Goal: Transaction & Acquisition: Obtain resource

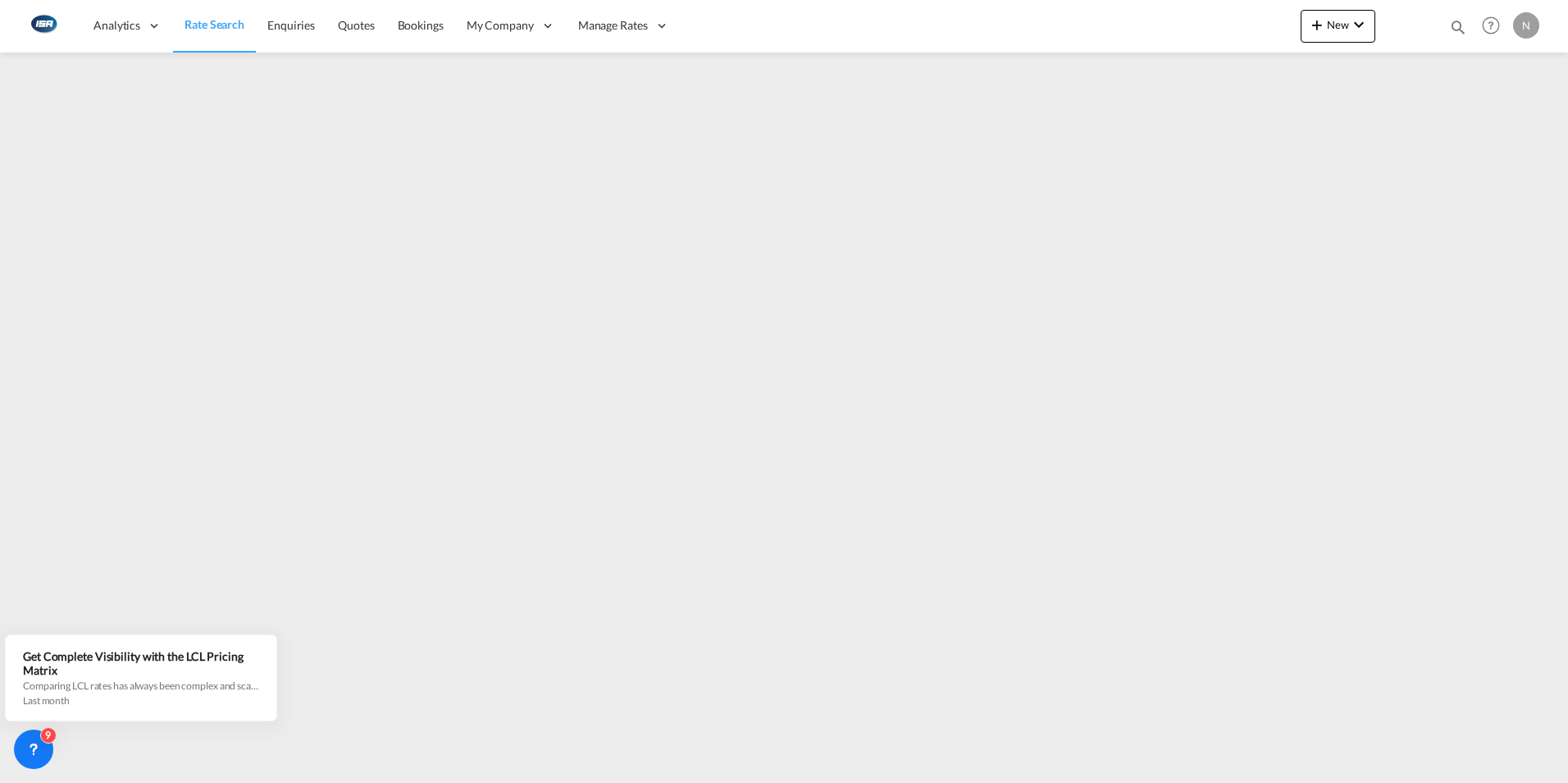
click at [217, 31] on span "Rate Search" at bounding box center [215, 24] width 59 height 14
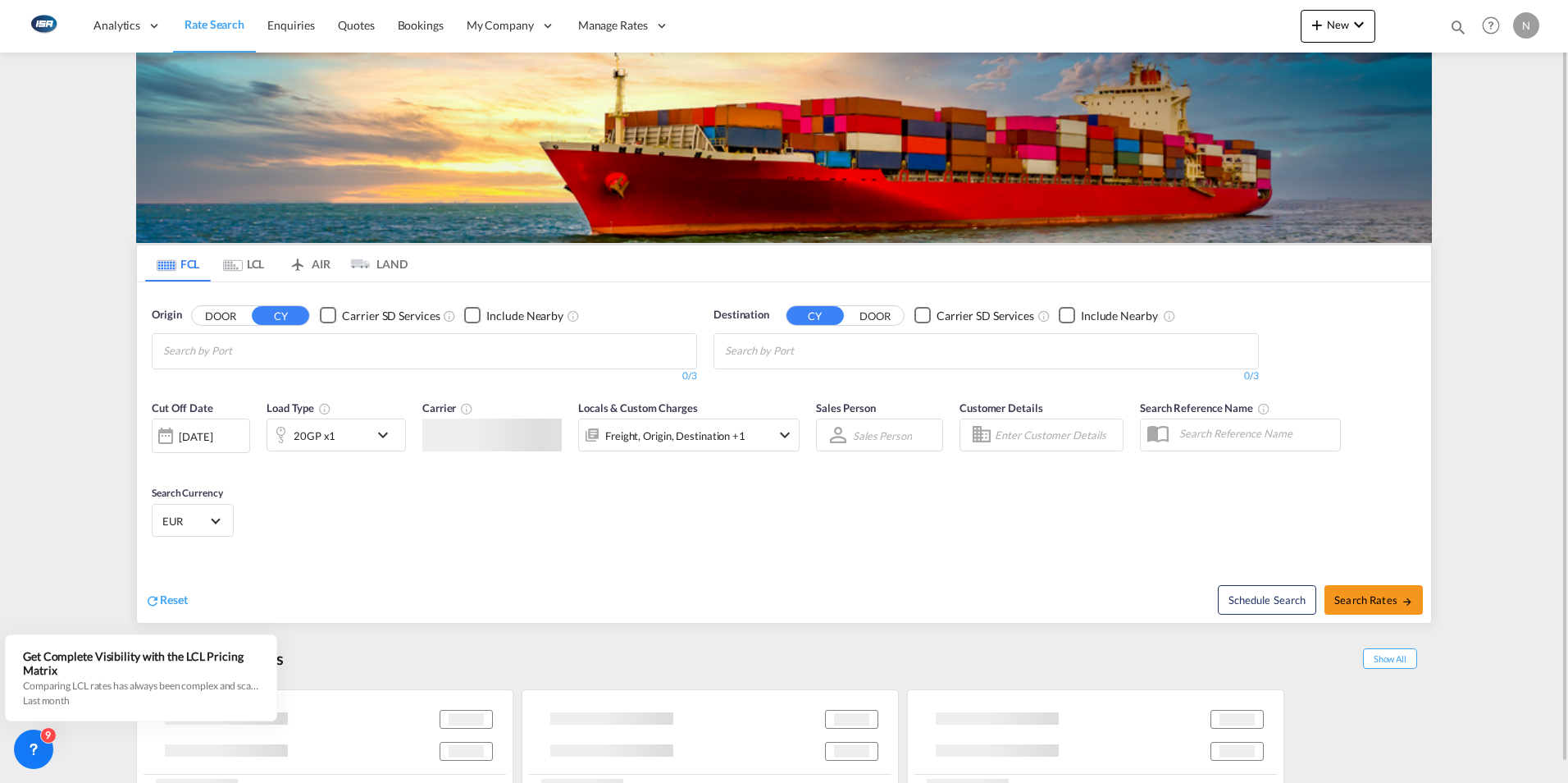
click at [254, 262] on md-tab-item "LCL" at bounding box center [243, 264] width 65 height 36
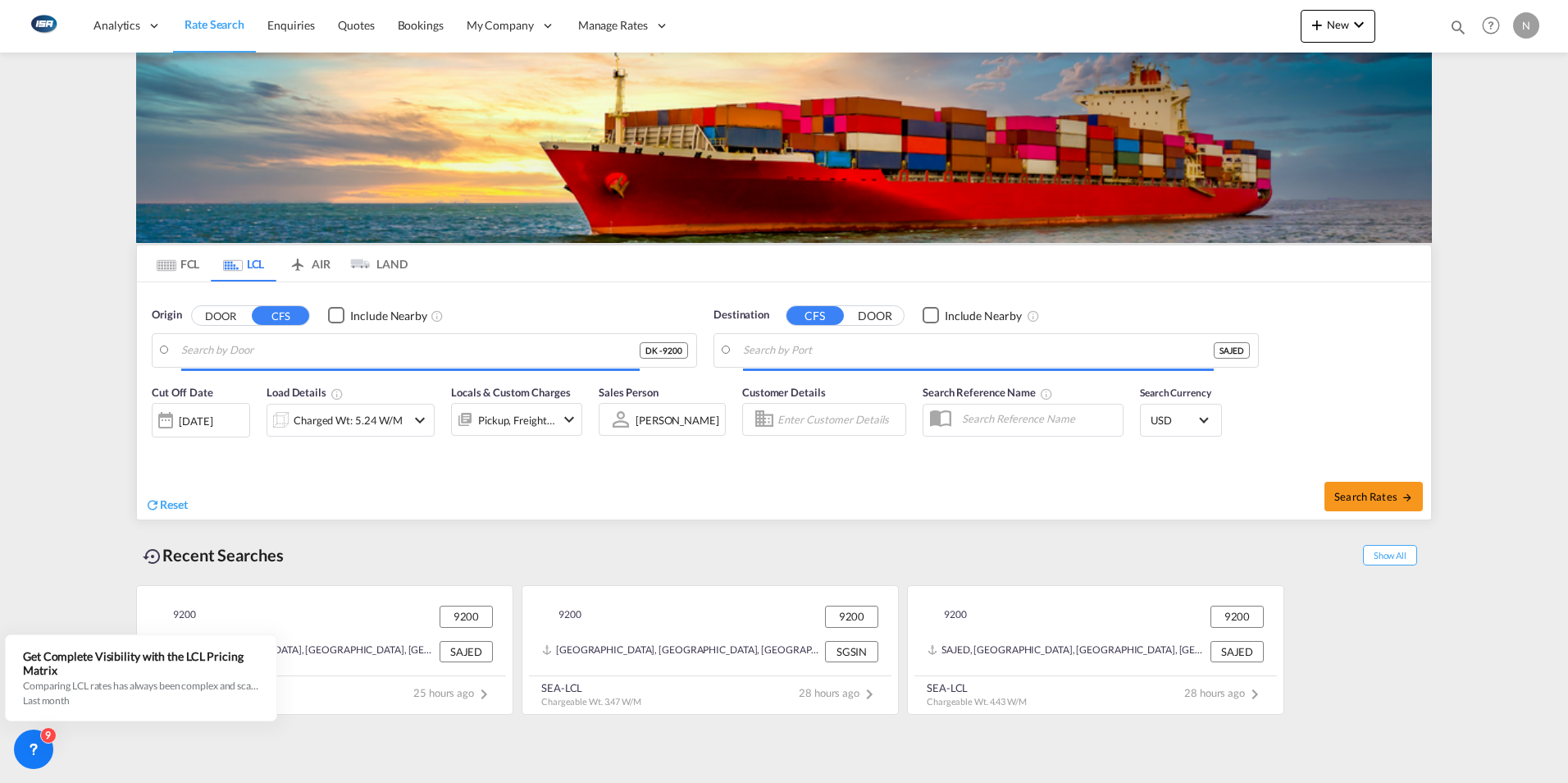
type input "DK-9200, [GEOGRAPHIC_DATA], [GEOGRAPHIC_DATA], [GEOGRAPHIC_DATA], [GEOGRAPHIC_D…"
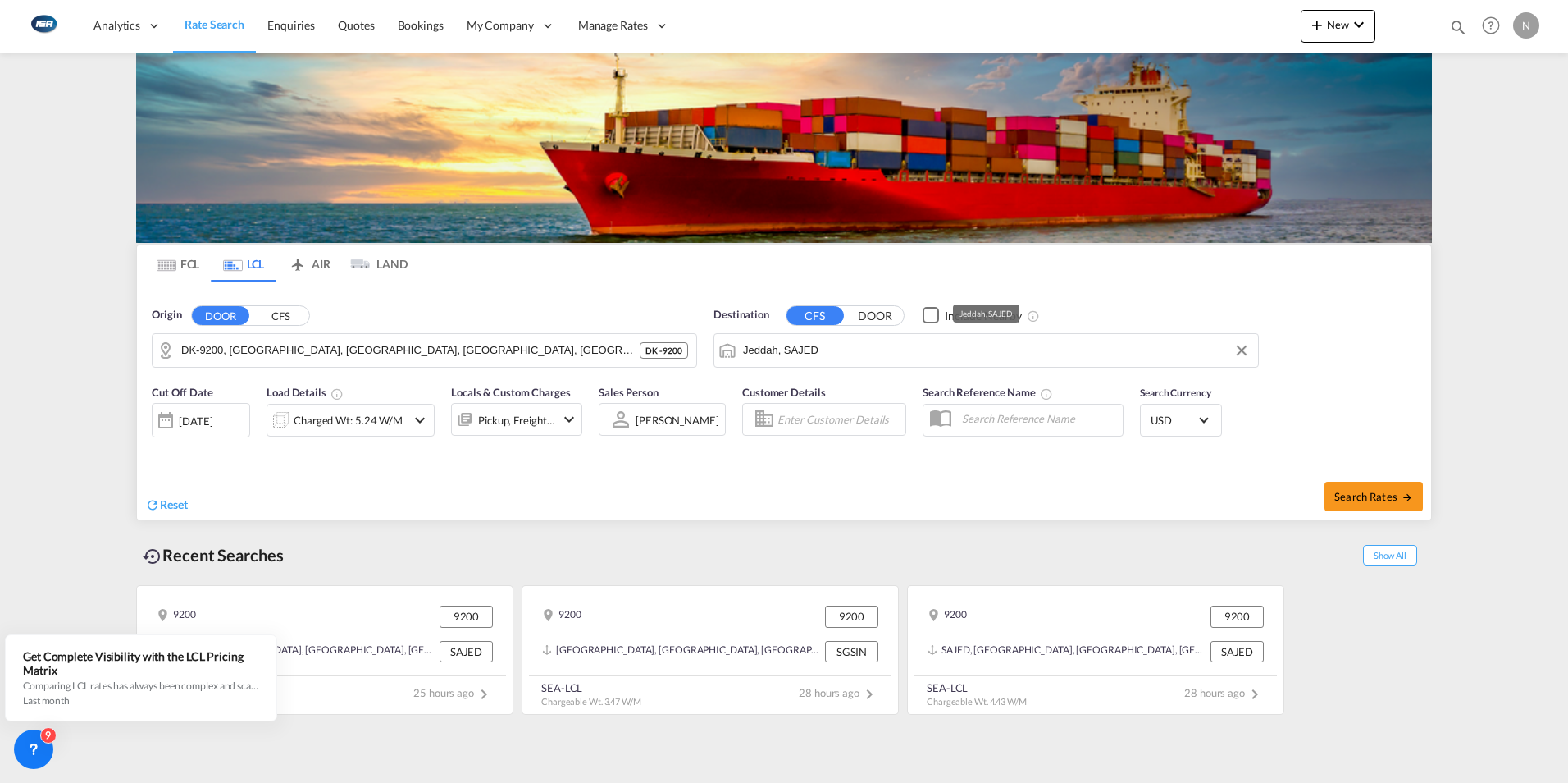
click at [761, 355] on input "Jeddah, SAJED" at bounding box center [996, 351] width 507 height 25
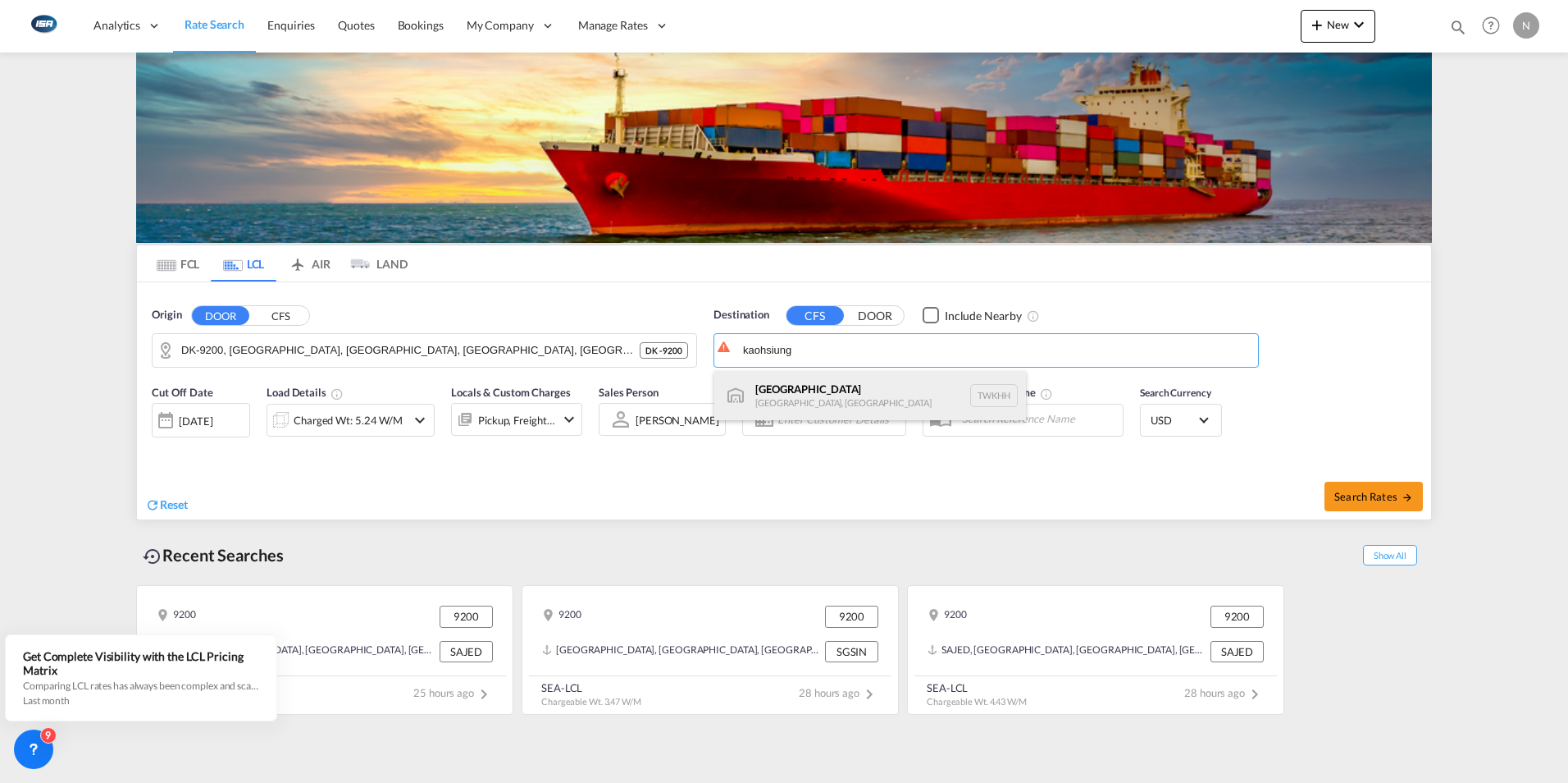
click at [805, 387] on div "[GEOGRAPHIC_DATA] [GEOGRAPHIC_DATA], Province of [GEOGRAPHIC_DATA] [GEOGRAPHIC_…" at bounding box center [870, 395] width 311 height 49
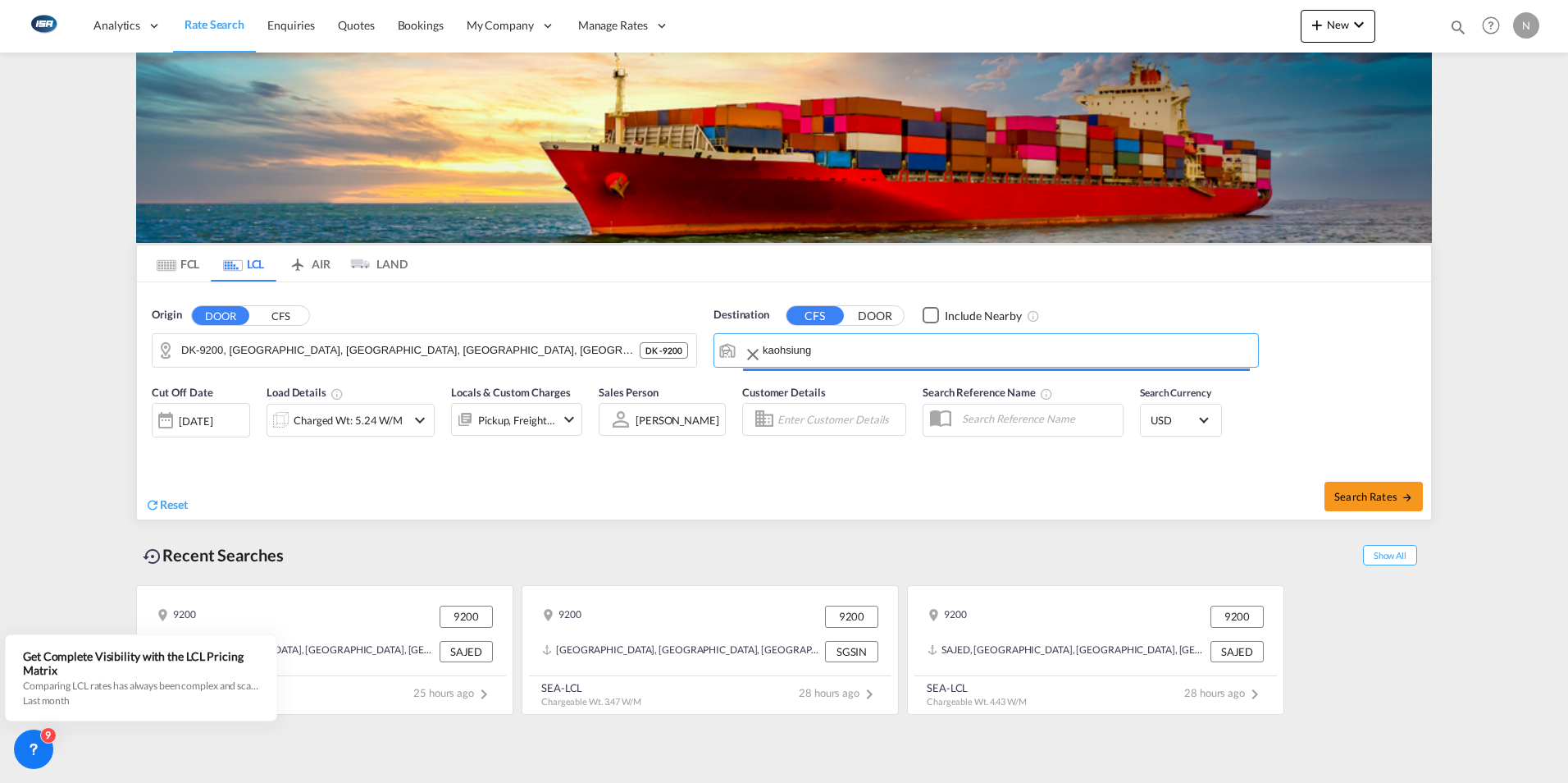
type input "[GEOGRAPHIC_DATA], TWKHH"
click at [352, 417] on div "Charged Wt: 5.24 W/M" at bounding box center [348, 420] width 109 height 23
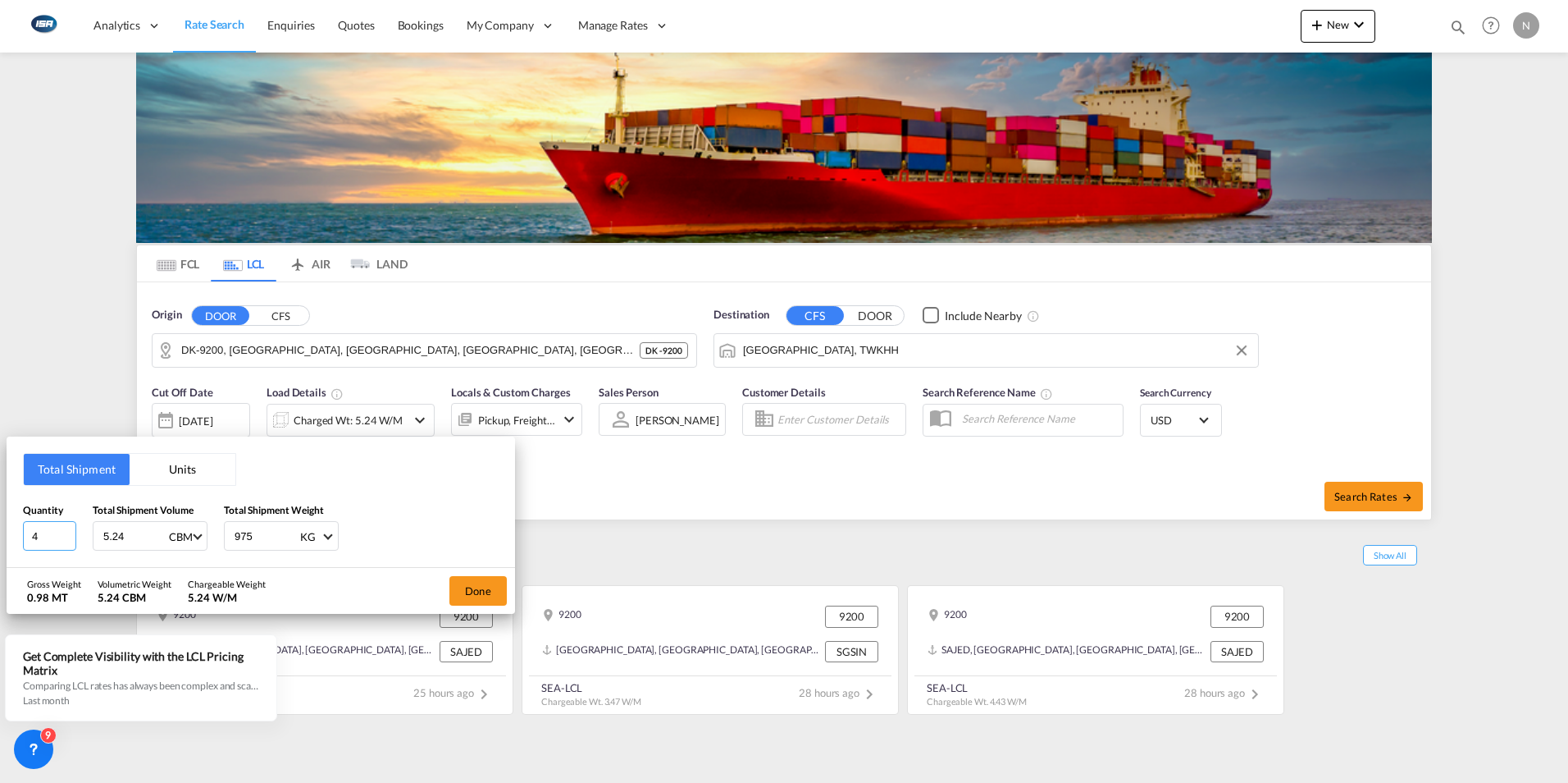
click at [41, 531] on input "4" at bounding box center [50, 536] width 54 height 30
type input "1"
type input "300"
click at [465, 579] on button "Done" at bounding box center [478, 590] width 57 height 30
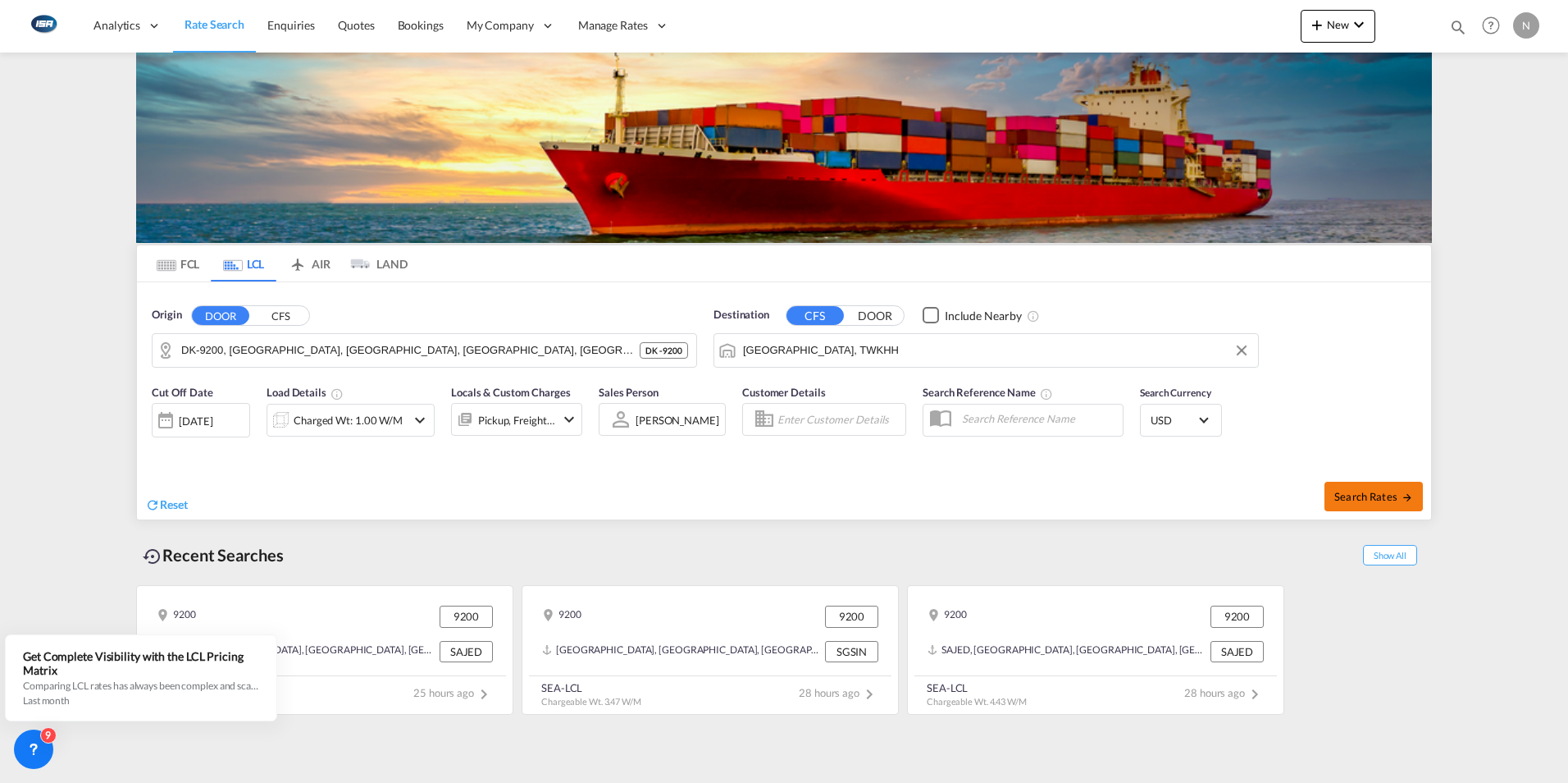
click at [1374, 498] on span "Search Rates" at bounding box center [1374, 496] width 79 height 13
type input "9200 to TWKHH / [DATE]"
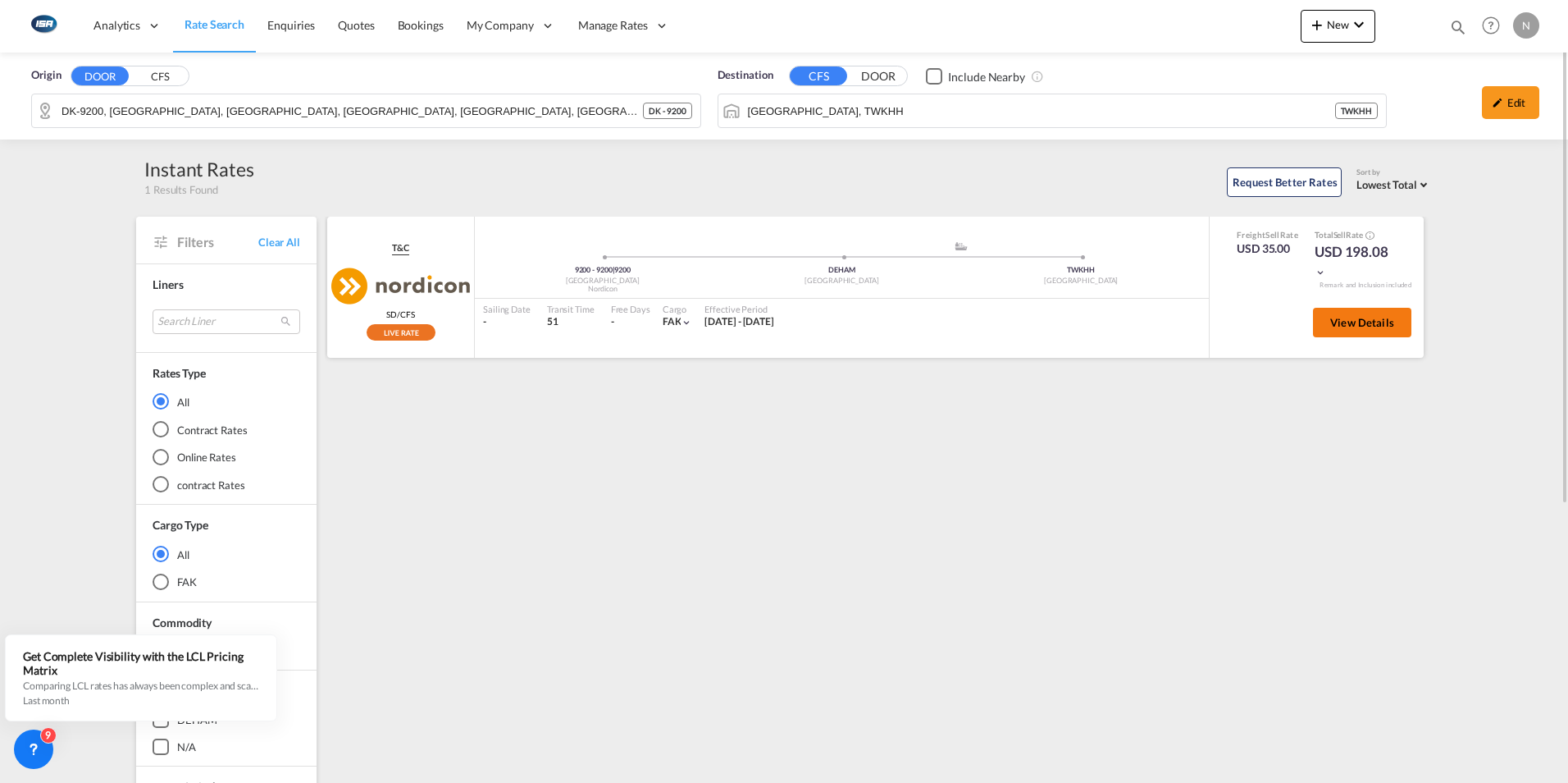
click at [1368, 325] on span "View Details" at bounding box center [1362, 323] width 64 height 13
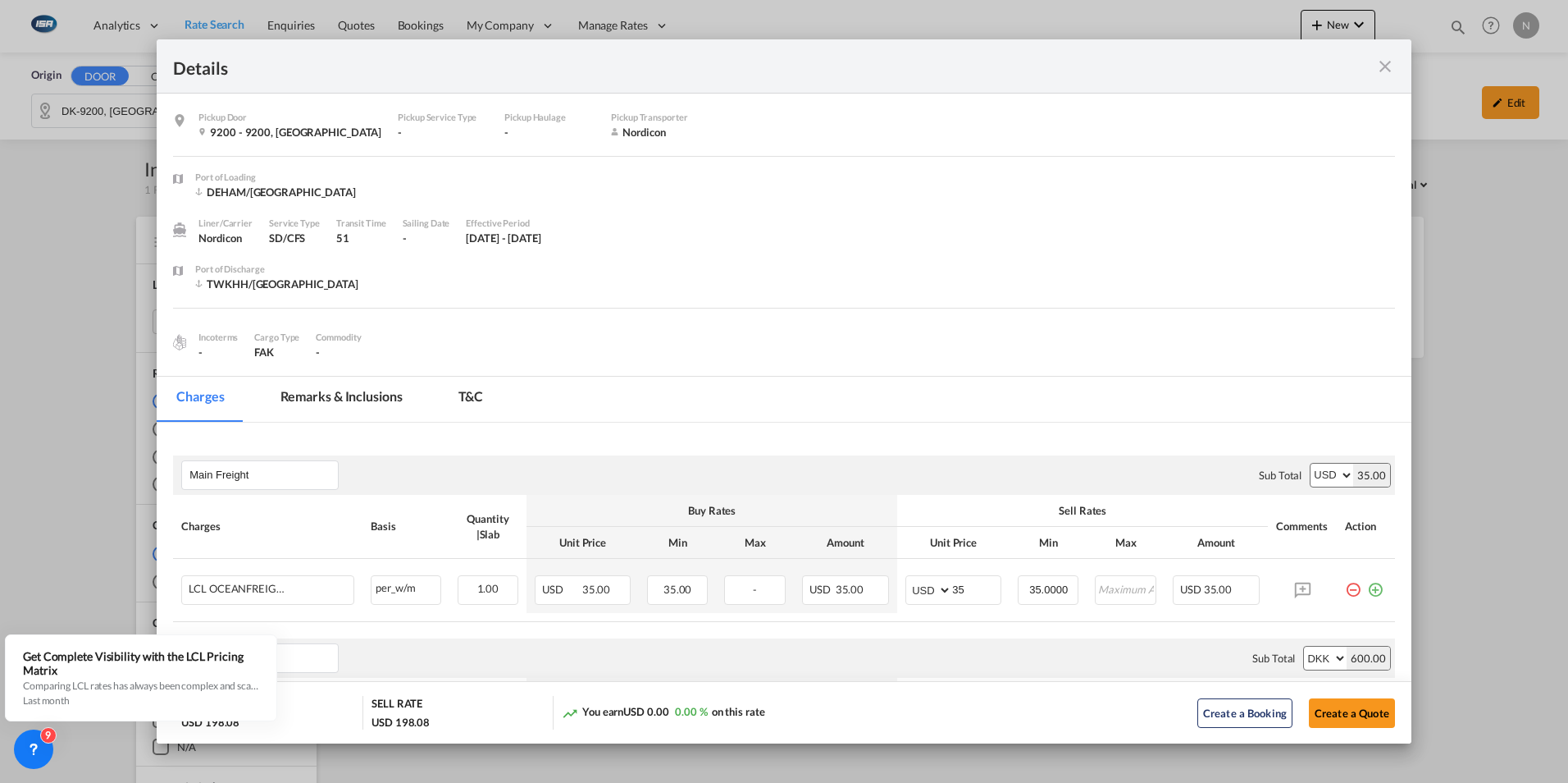
click at [1385, 57] on md-icon "icon-close fg-AAA8AD m-0 cursor" at bounding box center [1385, 66] width 20 height 20
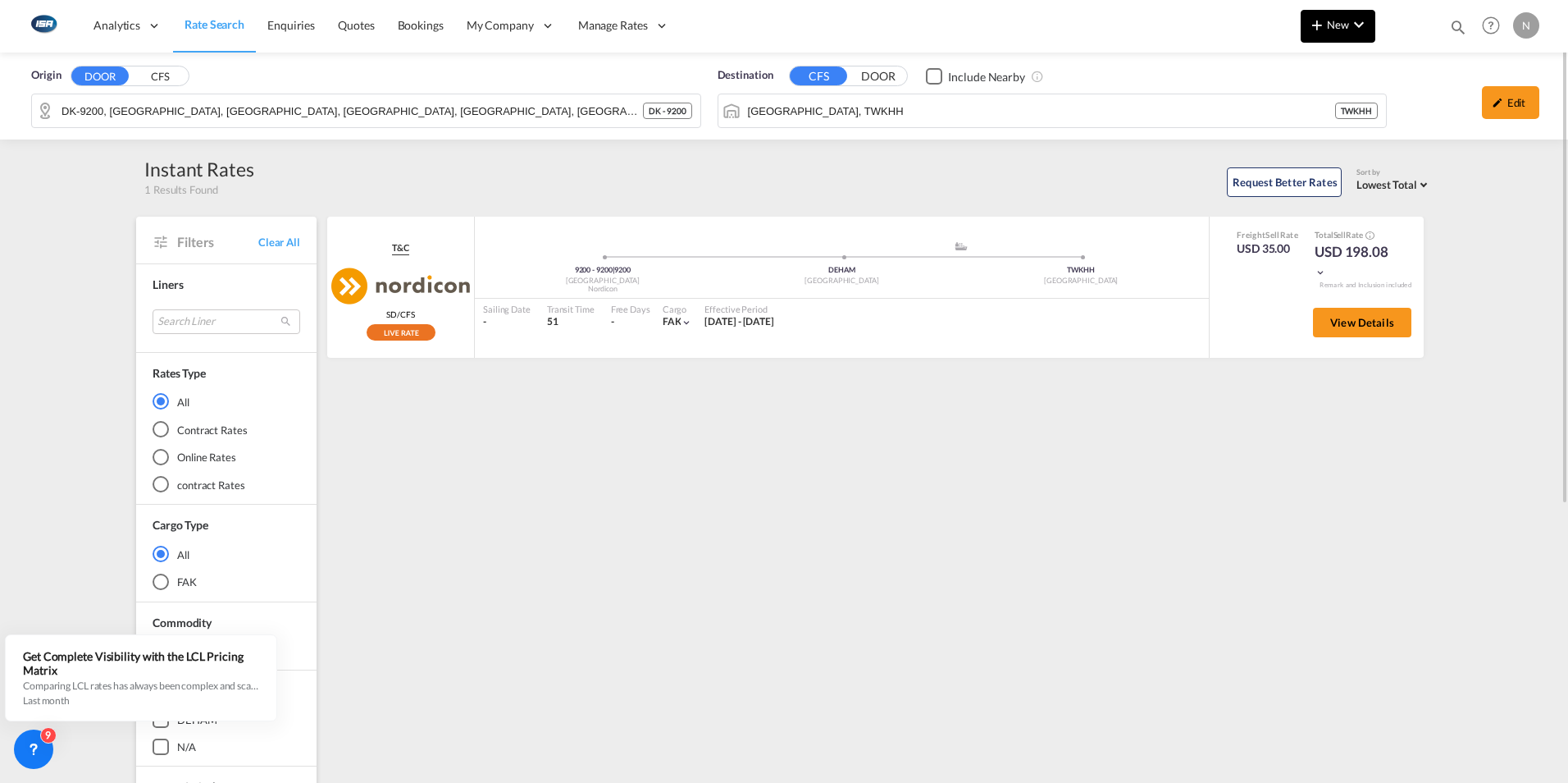
click at [1368, 35] on button "New" at bounding box center [1338, 26] width 75 height 33
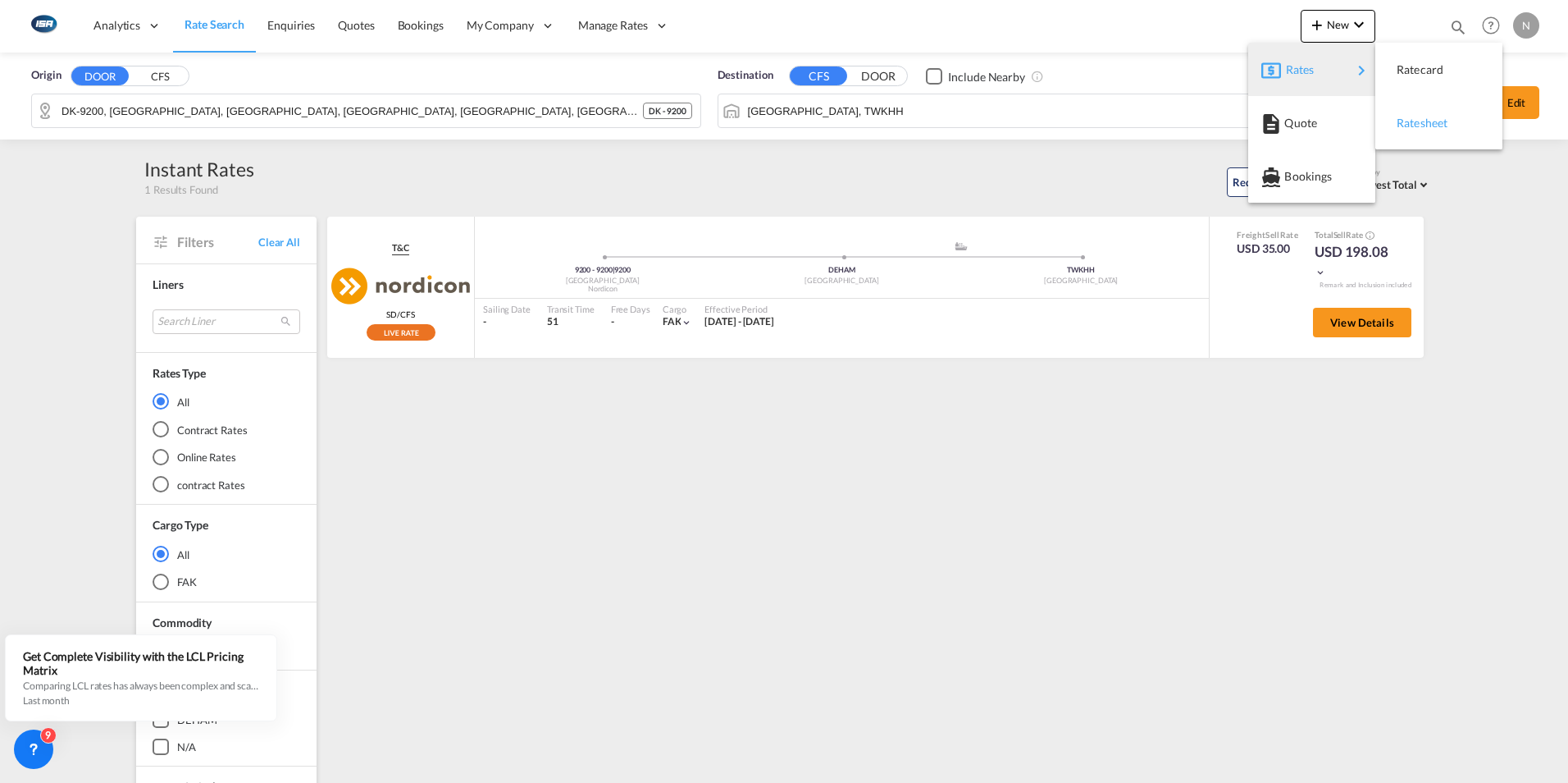
click at [1415, 118] on span "Ratesheet" at bounding box center [1405, 123] width 18 height 33
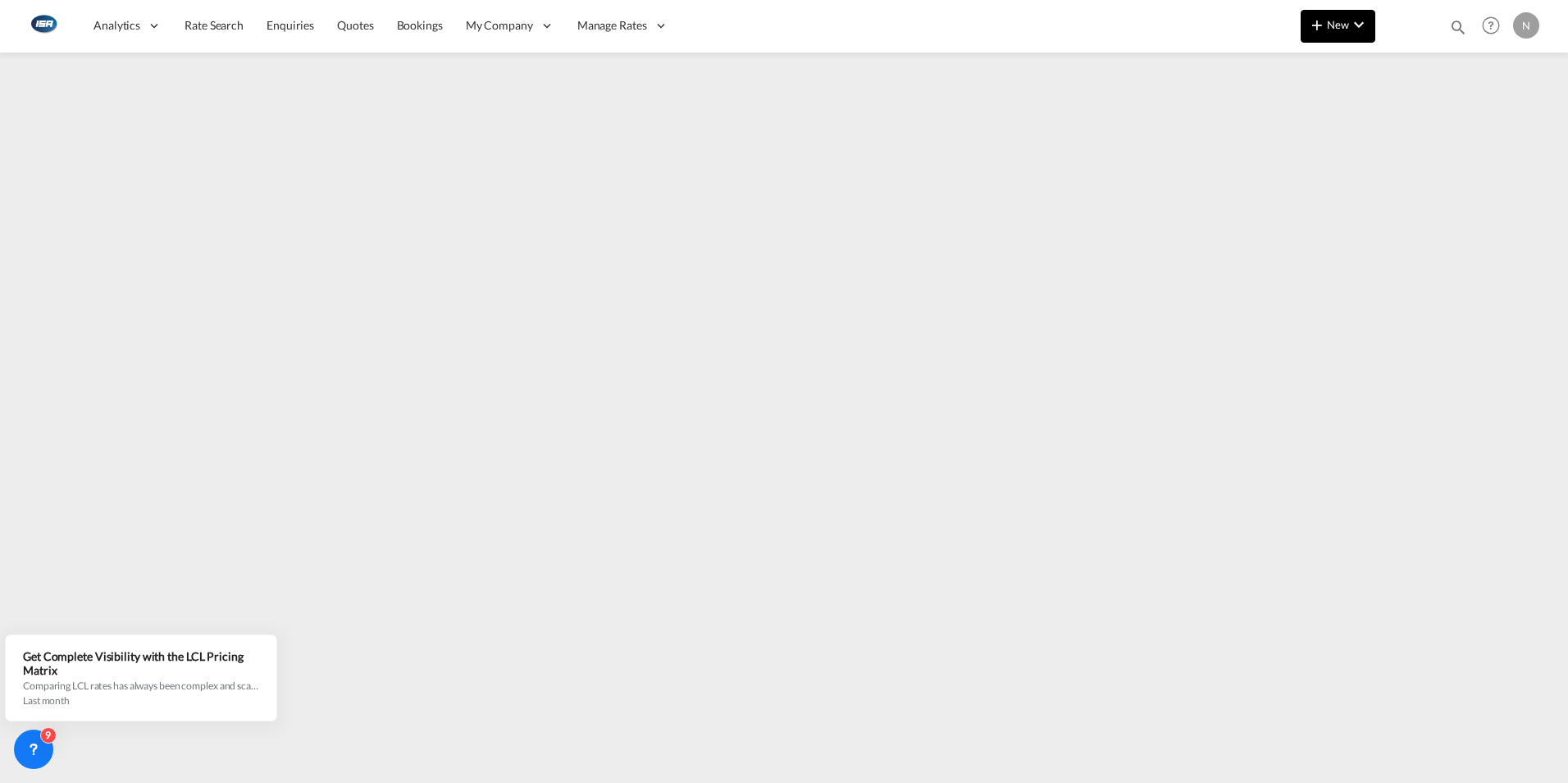
click at [1349, 27] on md-icon "icon-chevron-down" at bounding box center [1358, 24] width 20 height 20
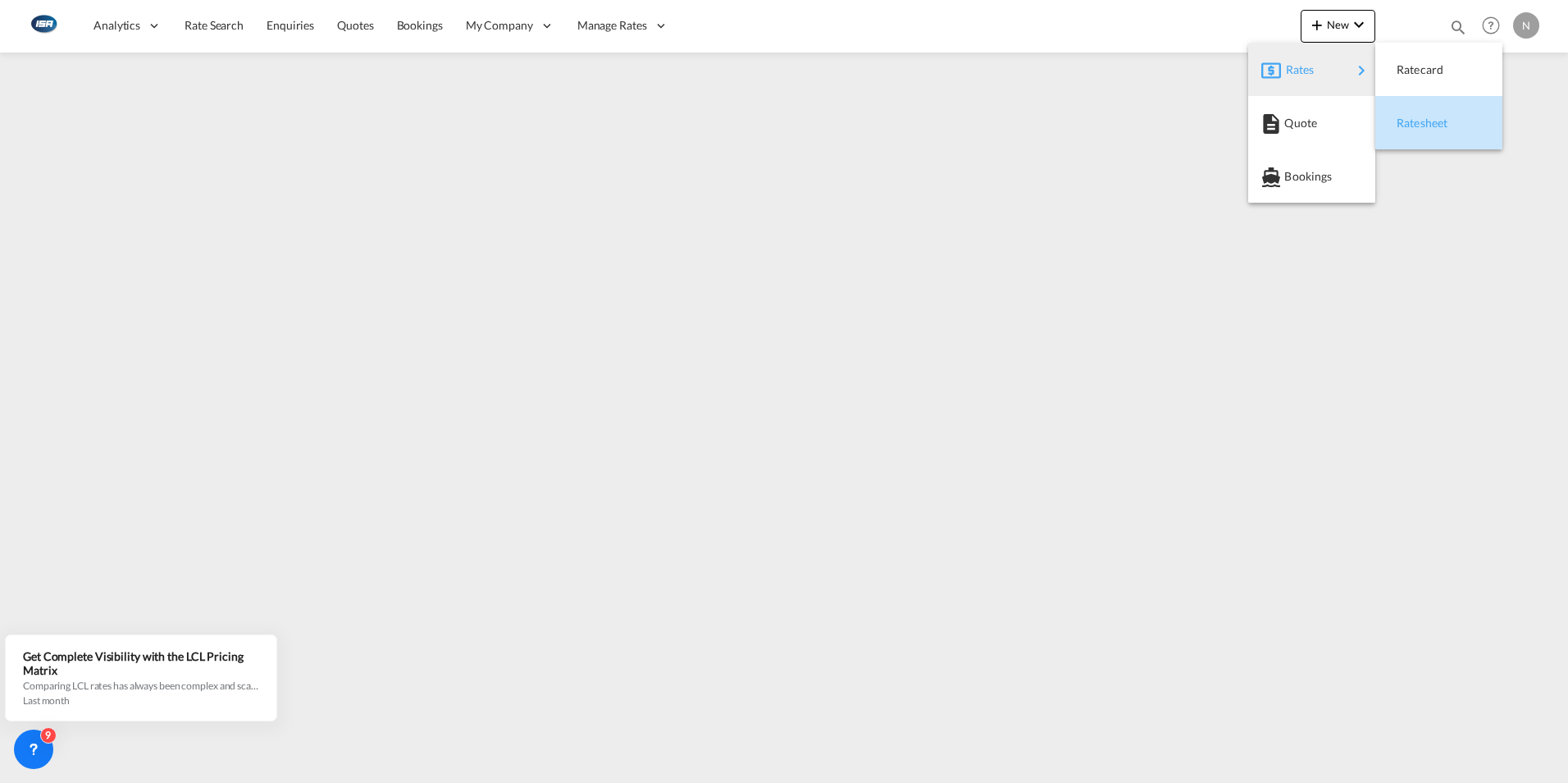
click at [1415, 121] on span "Ratesheet" at bounding box center [1405, 123] width 18 height 33
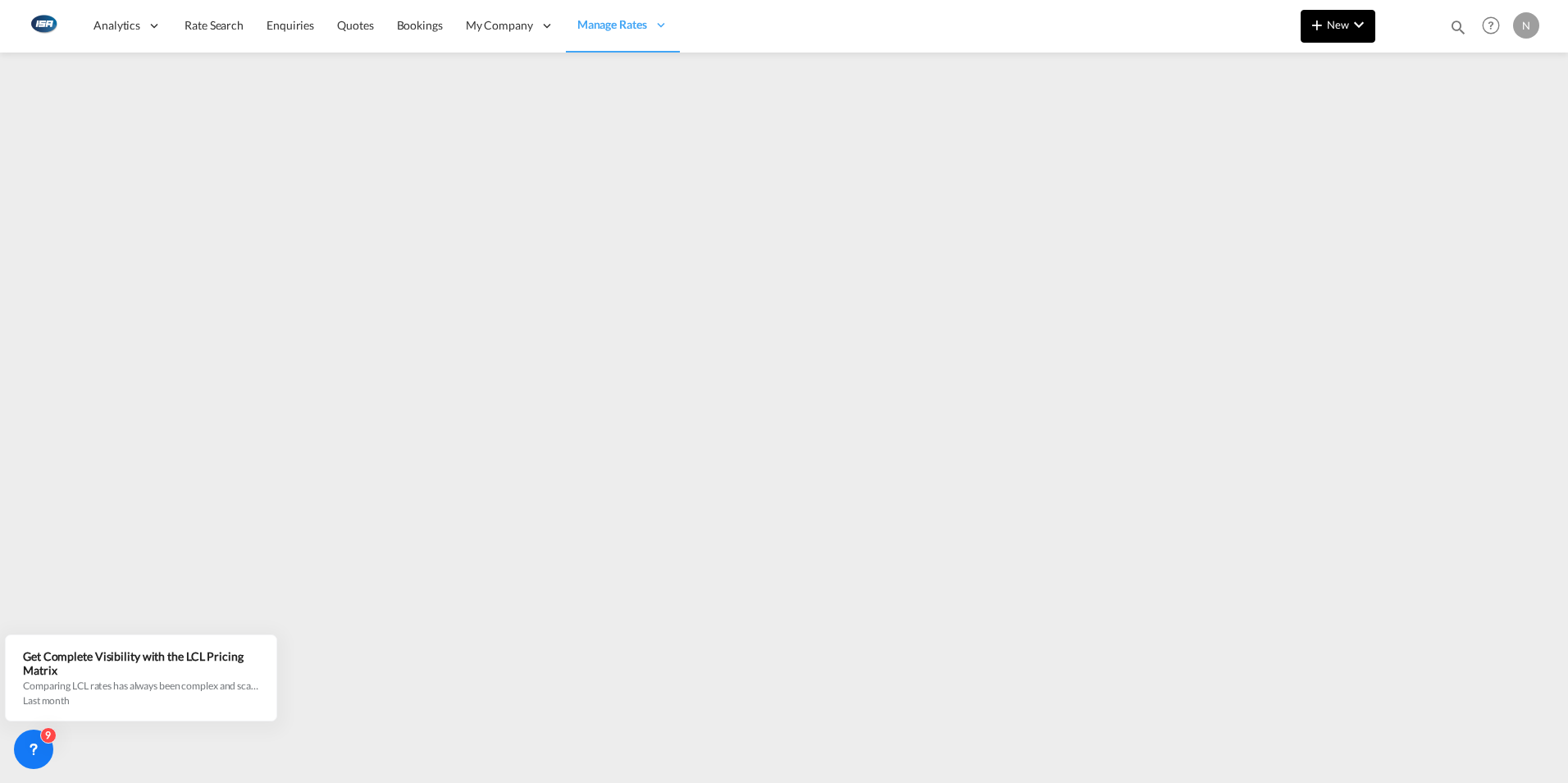
click at [1331, 24] on span "New" at bounding box center [1338, 25] width 61 height 13
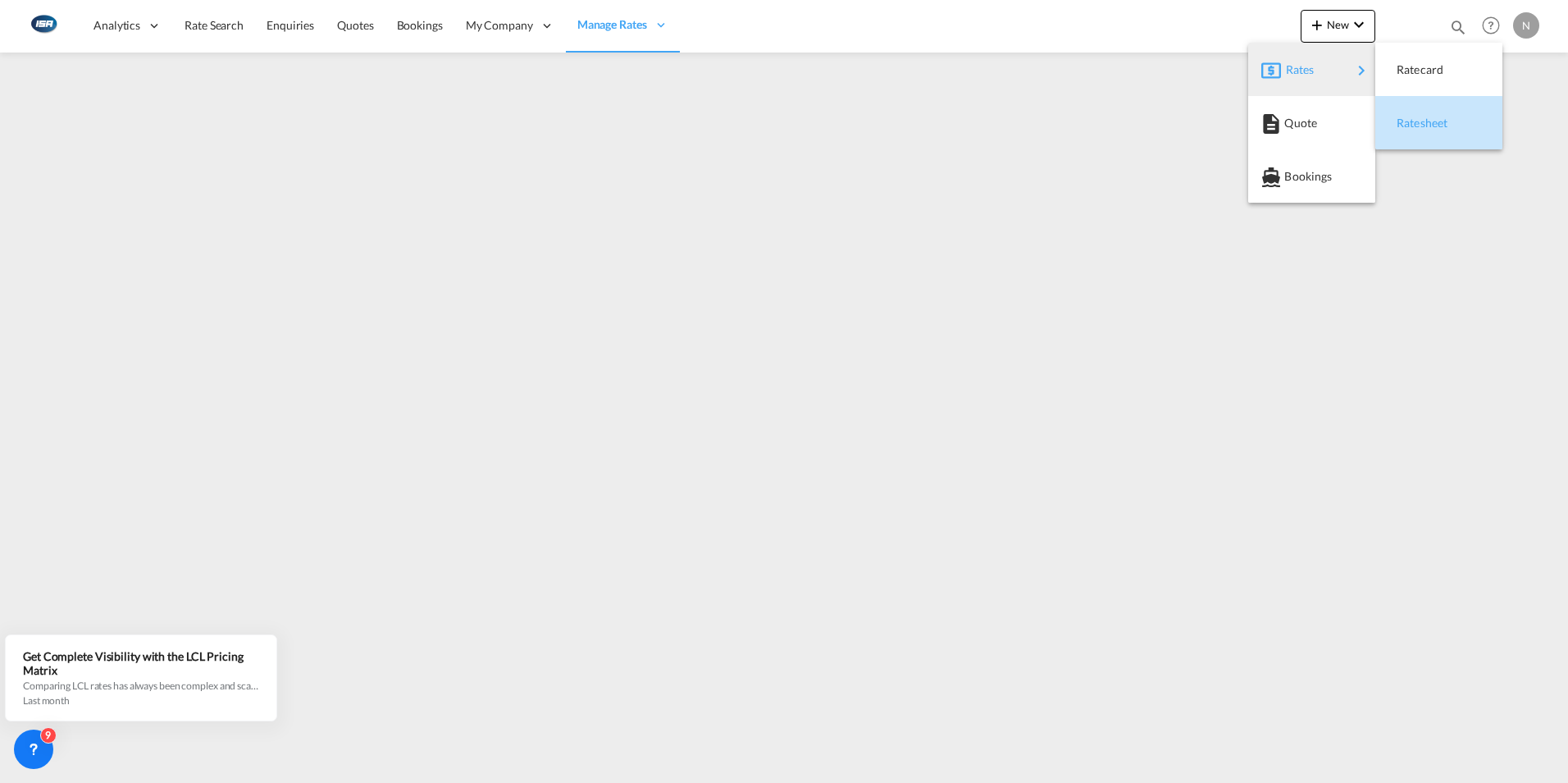
click at [1415, 127] on span "Ratesheet" at bounding box center [1405, 123] width 18 height 33
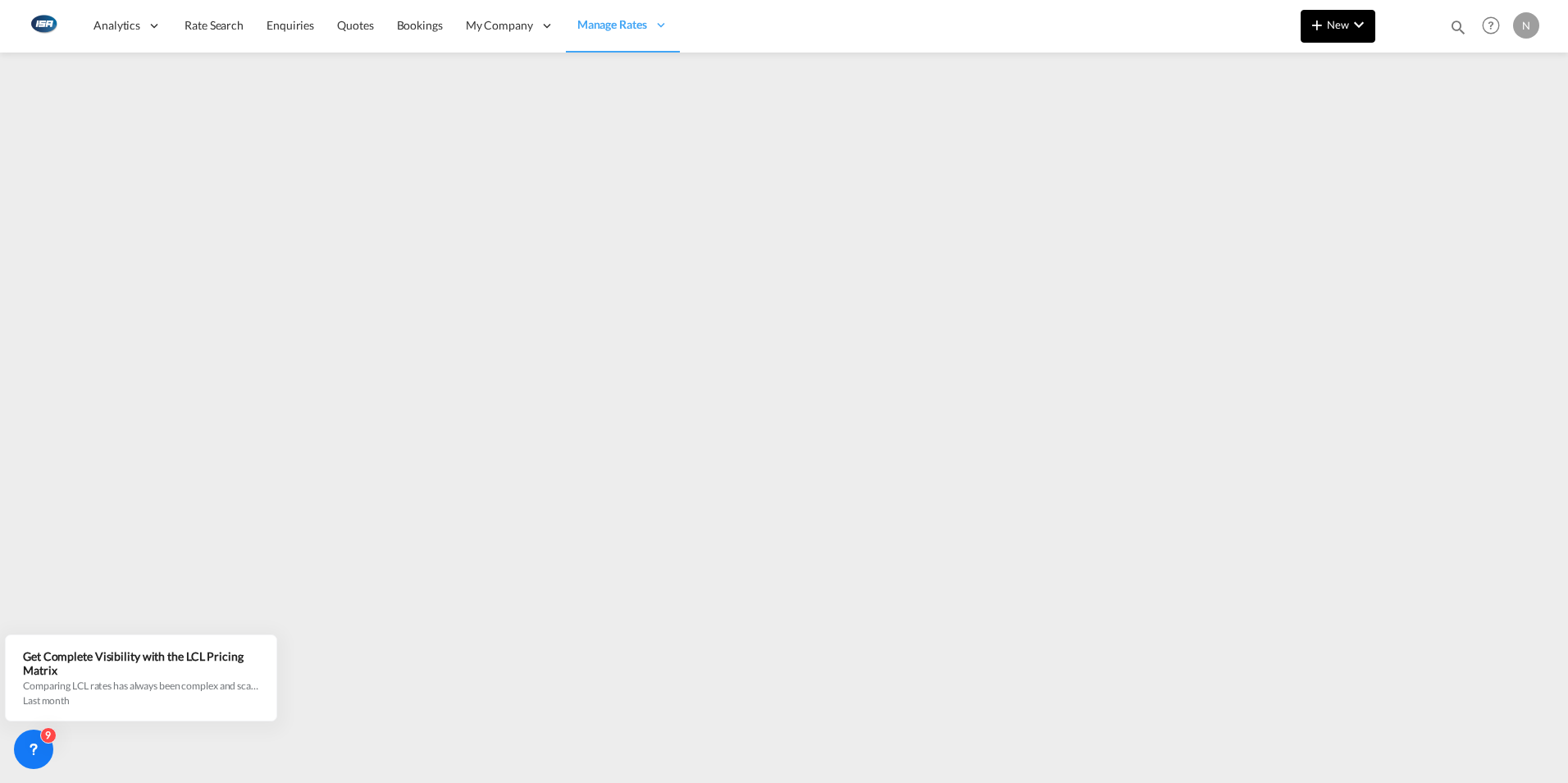
click at [1355, 24] on md-icon "icon-chevron-down" at bounding box center [1358, 24] width 20 height 20
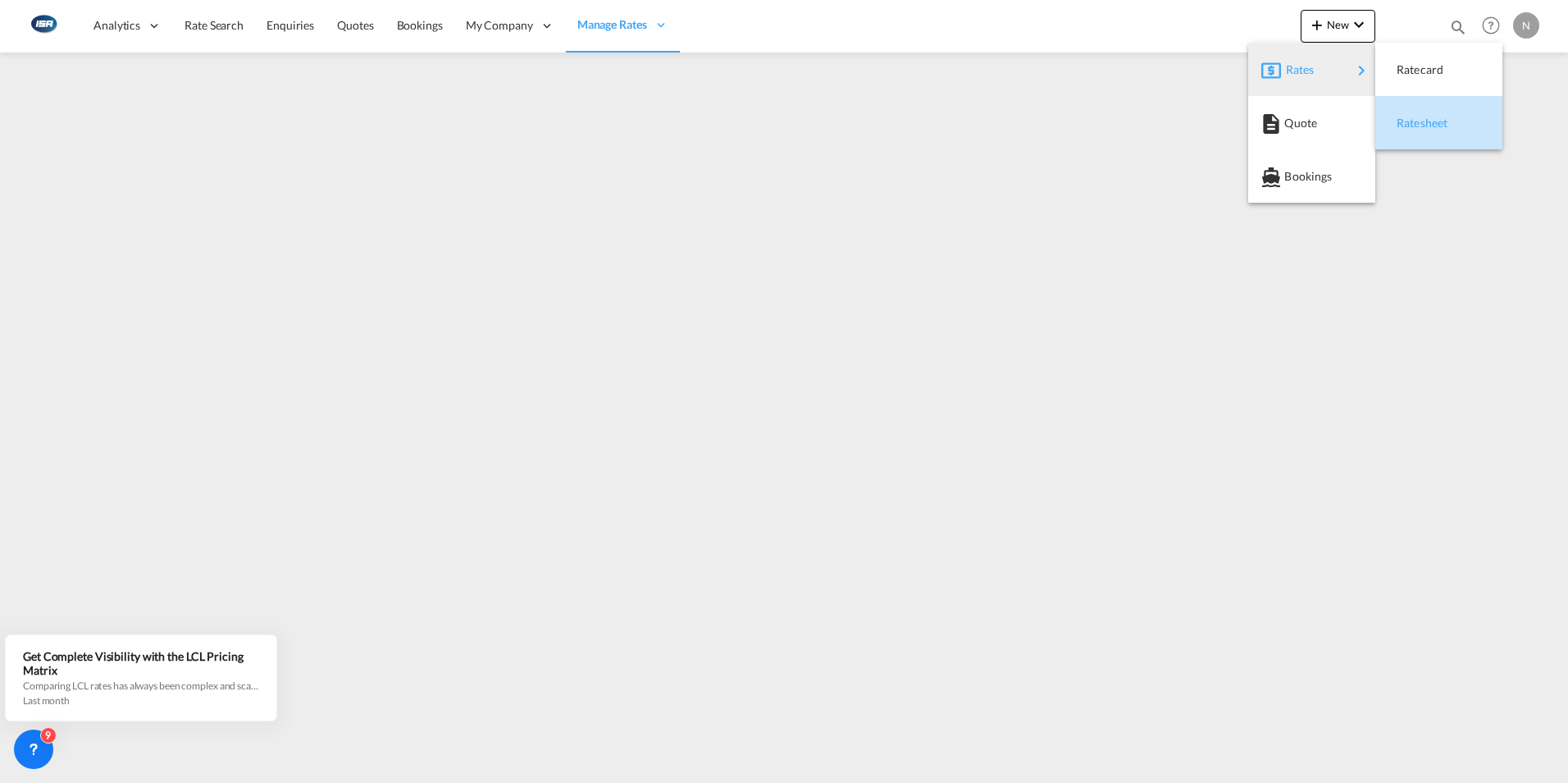
click at [1423, 130] on div "Ratesheet" at bounding box center [1426, 123] width 60 height 41
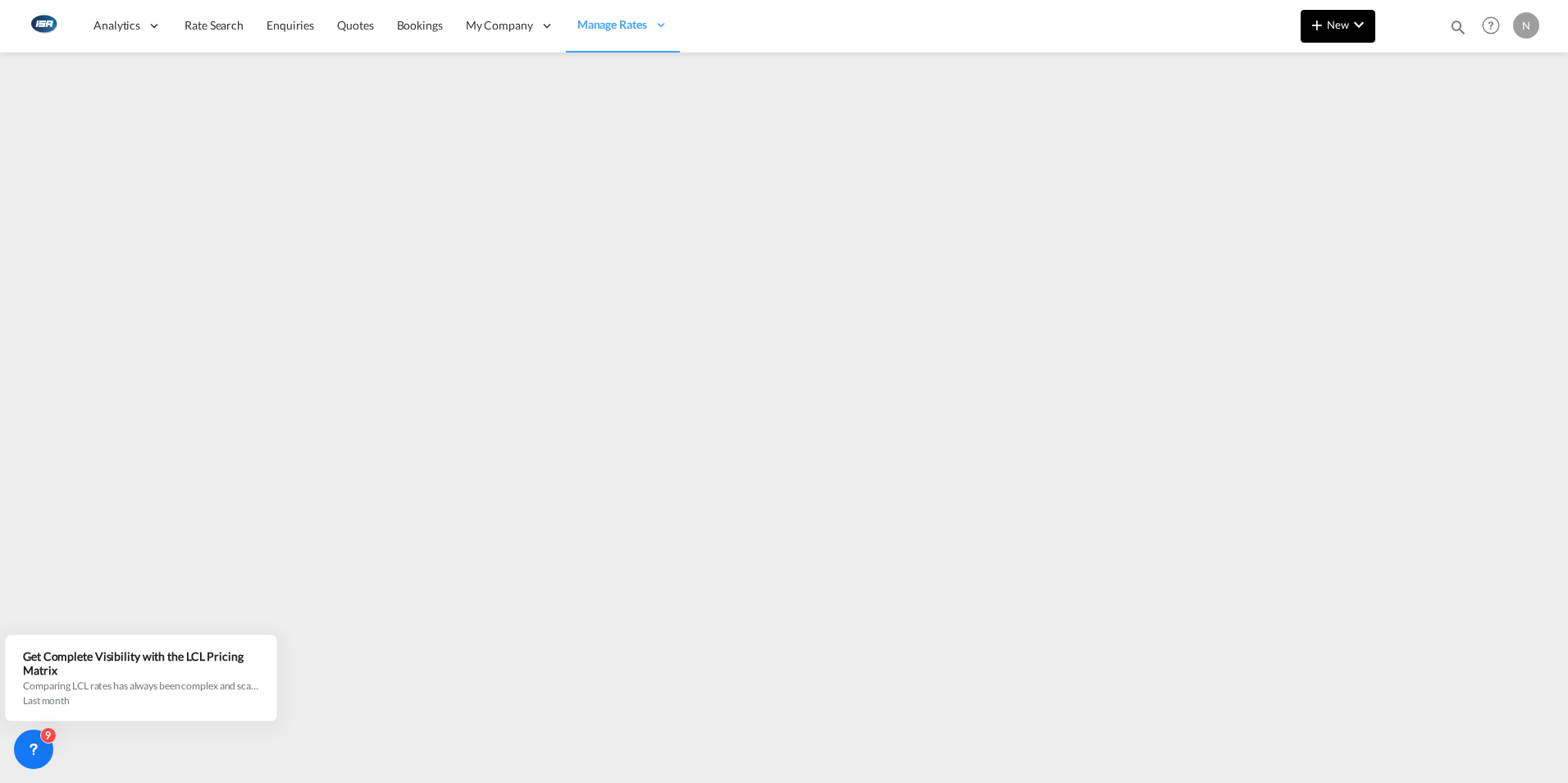
click at [1359, 33] on md-icon "icon-chevron-down" at bounding box center [1358, 24] width 20 height 20
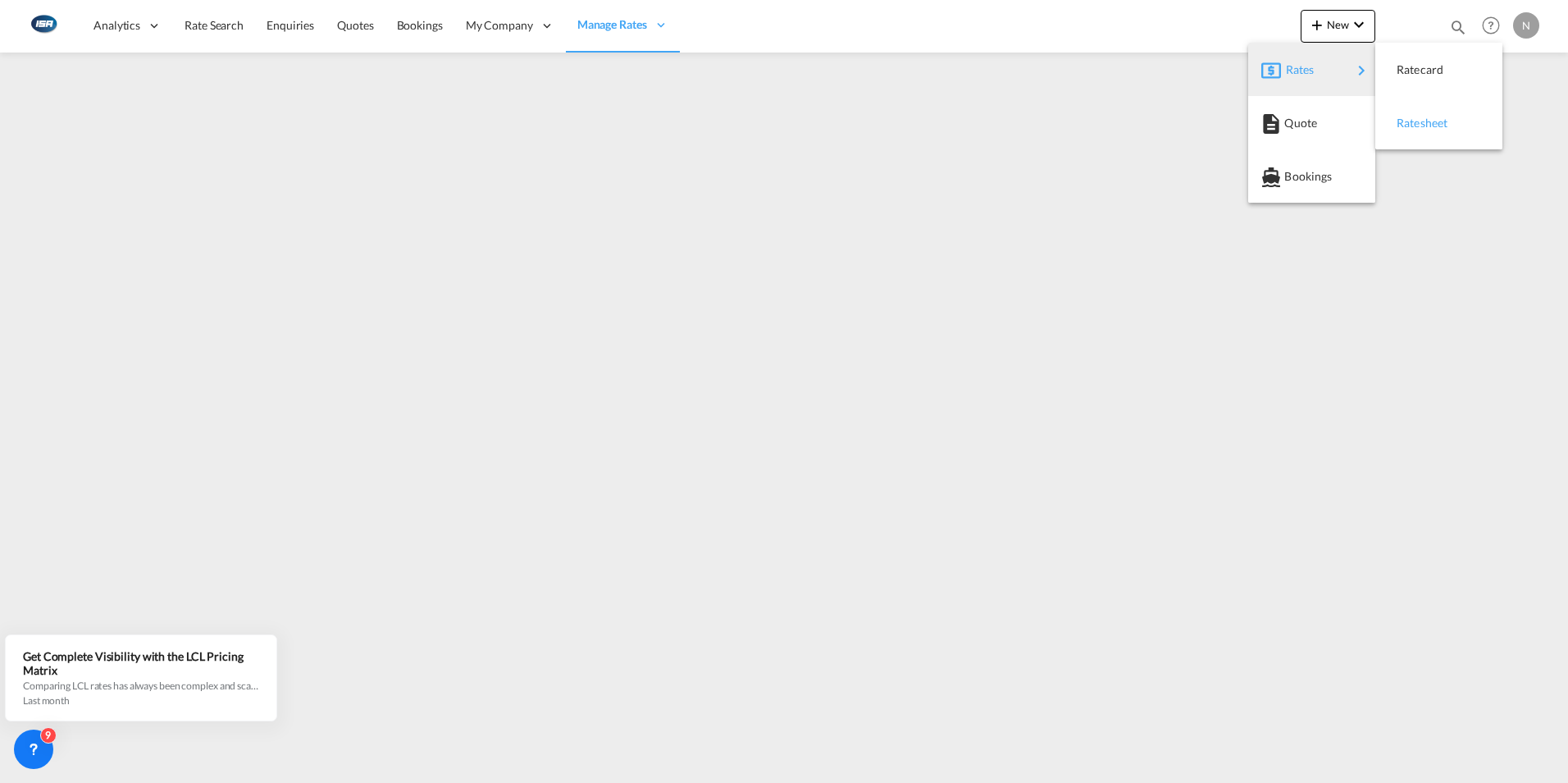
click at [1423, 115] on div "Ratesheet" at bounding box center [1426, 123] width 60 height 41
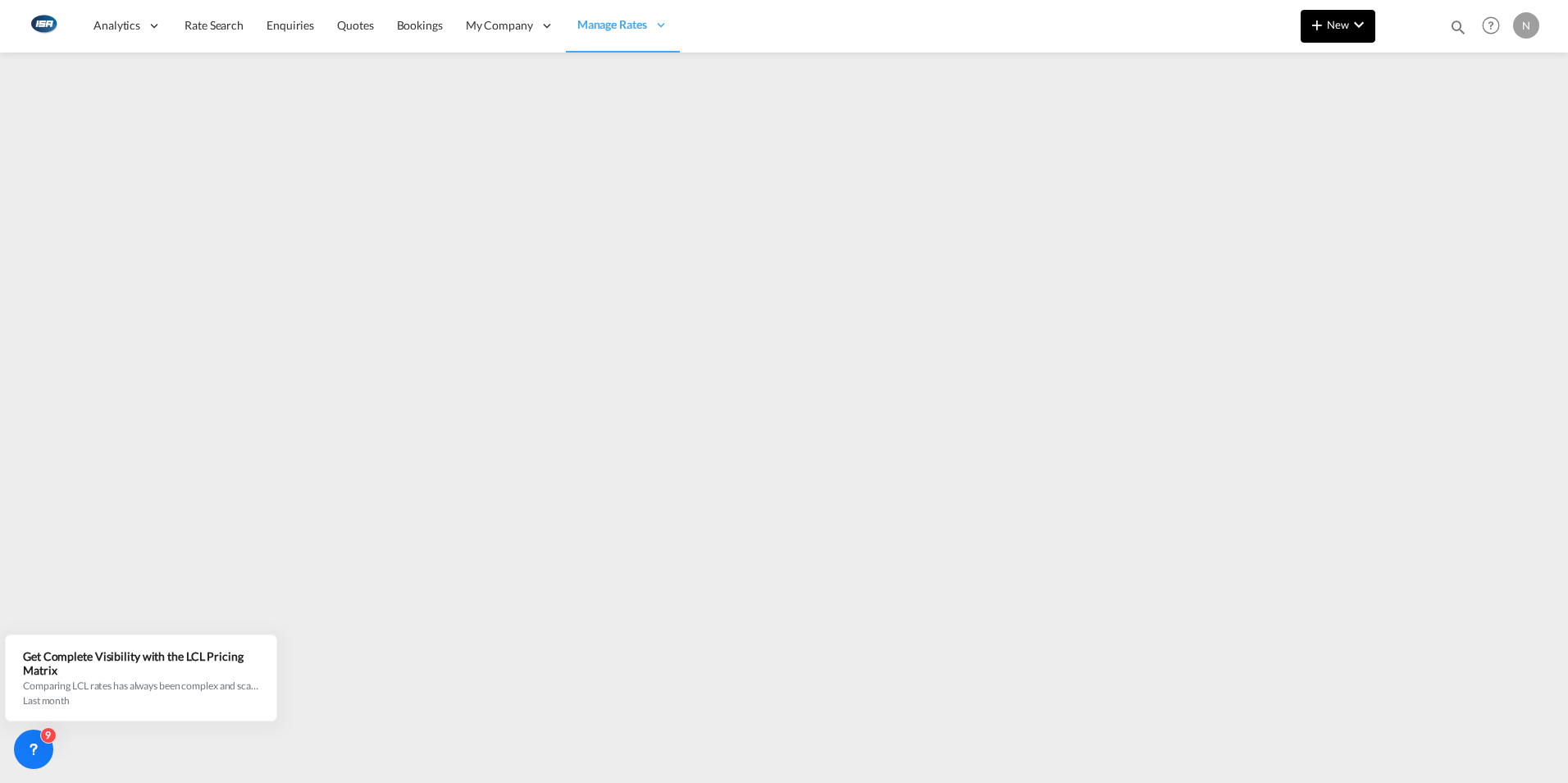
click at [1349, 19] on md-icon "icon-chevron-down" at bounding box center [1358, 24] width 20 height 20
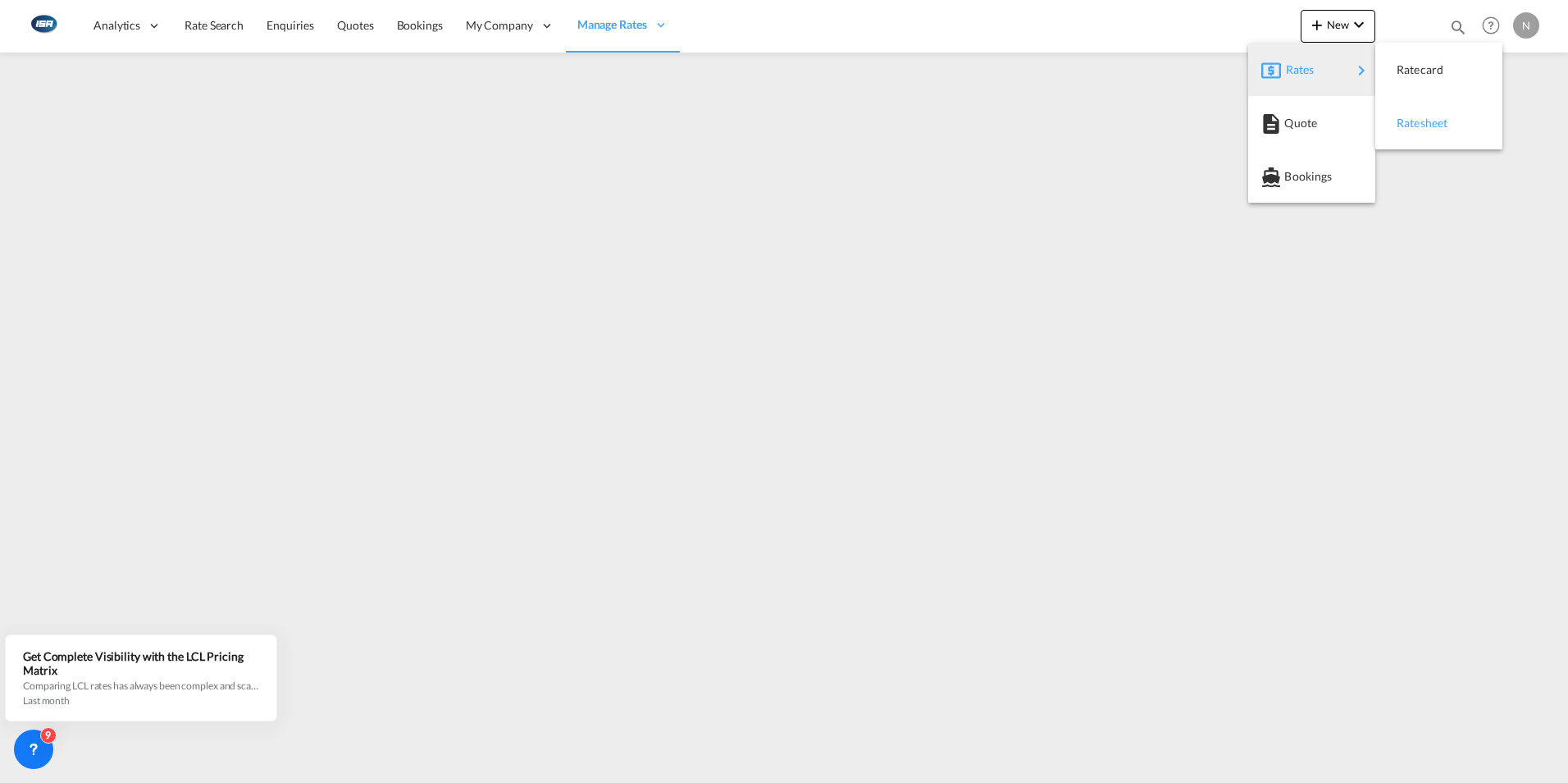
click at [1414, 126] on span "Ratesheet" at bounding box center [1405, 123] width 18 height 33
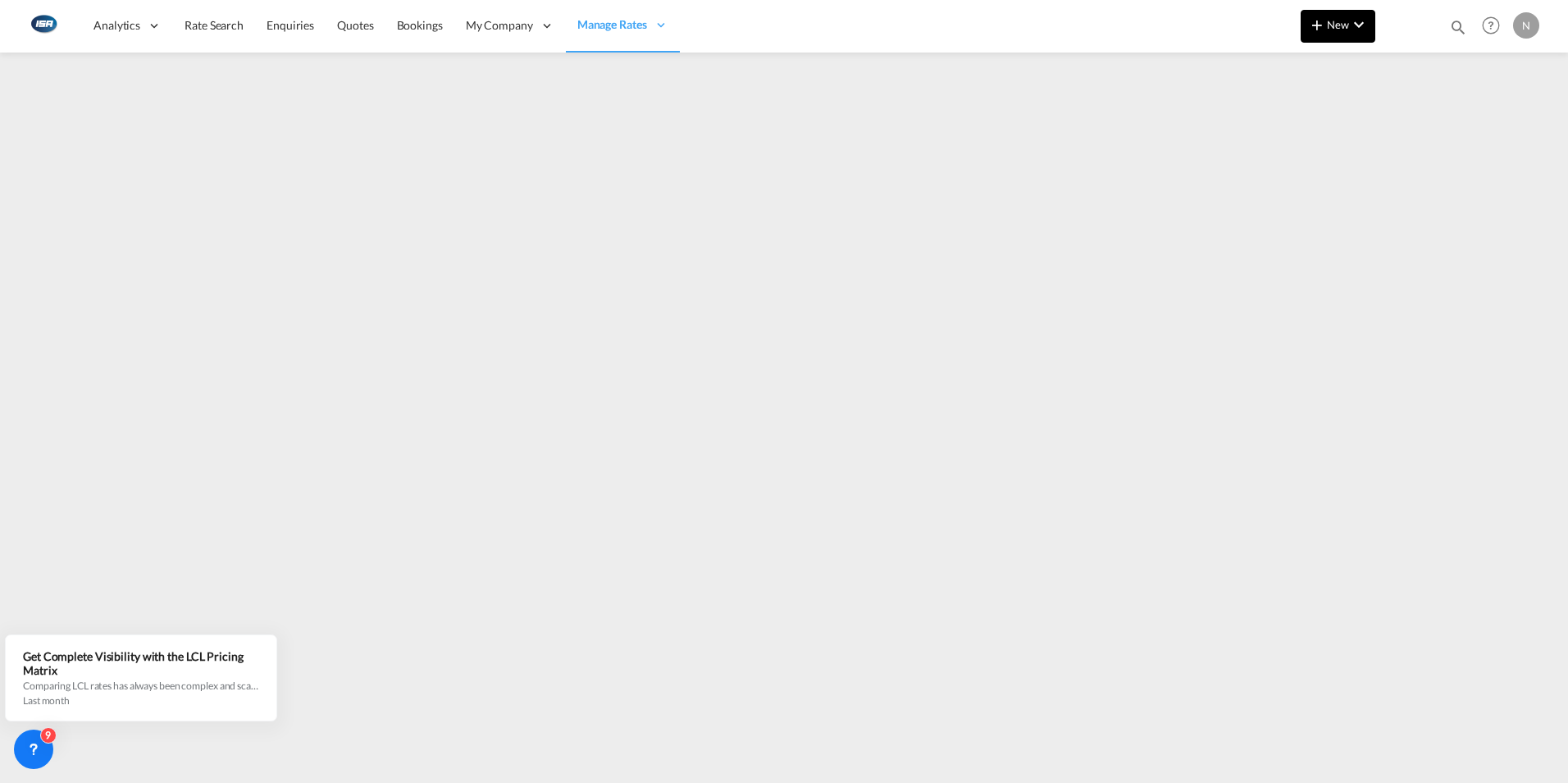
click at [1358, 16] on md-icon "icon-chevron-down" at bounding box center [1358, 24] width 20 height 20
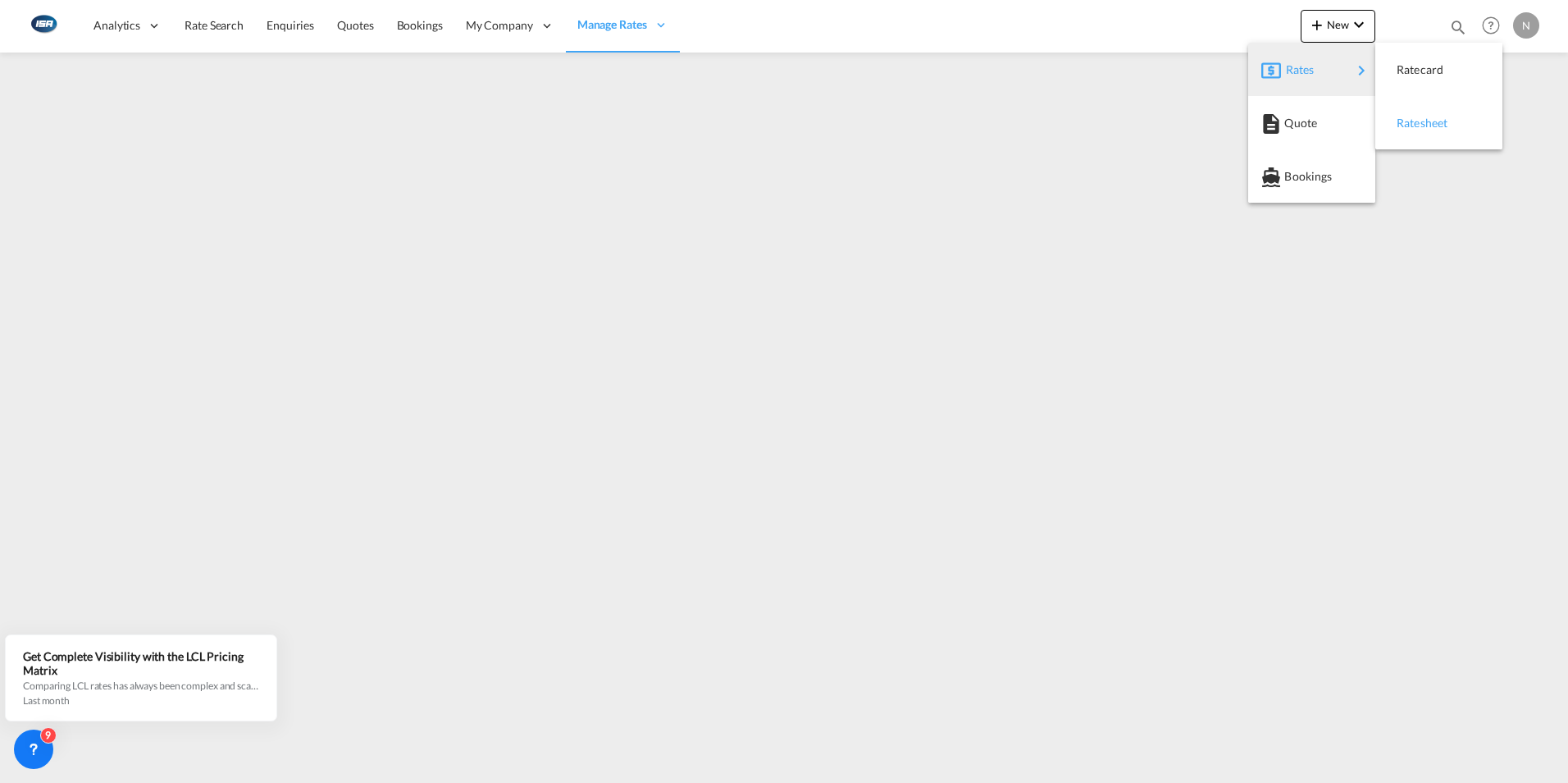
click at [1408, 127] on span "Ratesheet" at bounding box center [1405, 123] width 18 height 33
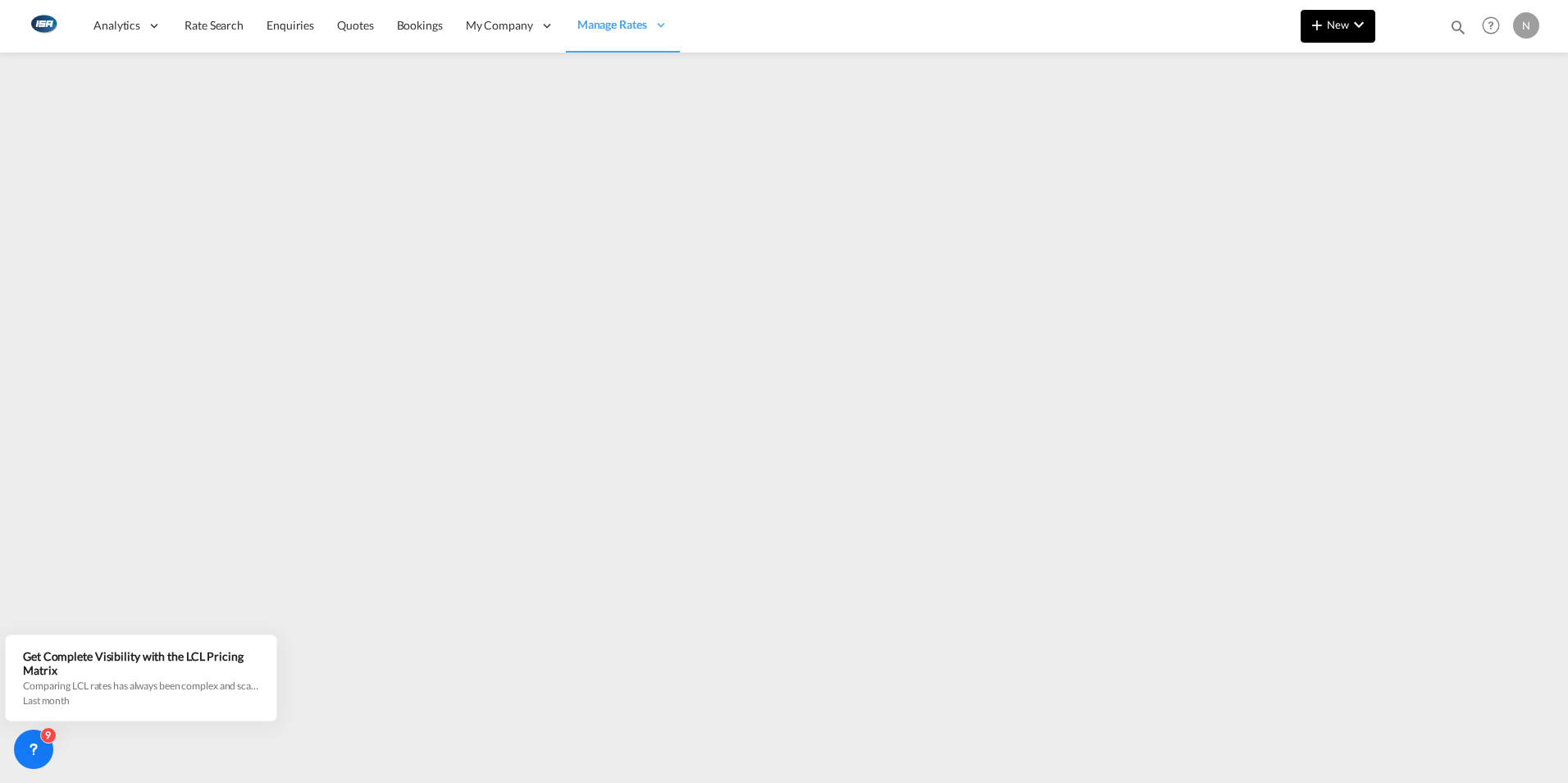
click at [1365, 20] on md-icon "icon-chevron-down" at bounding box center [1358, 24] width 20 height 20
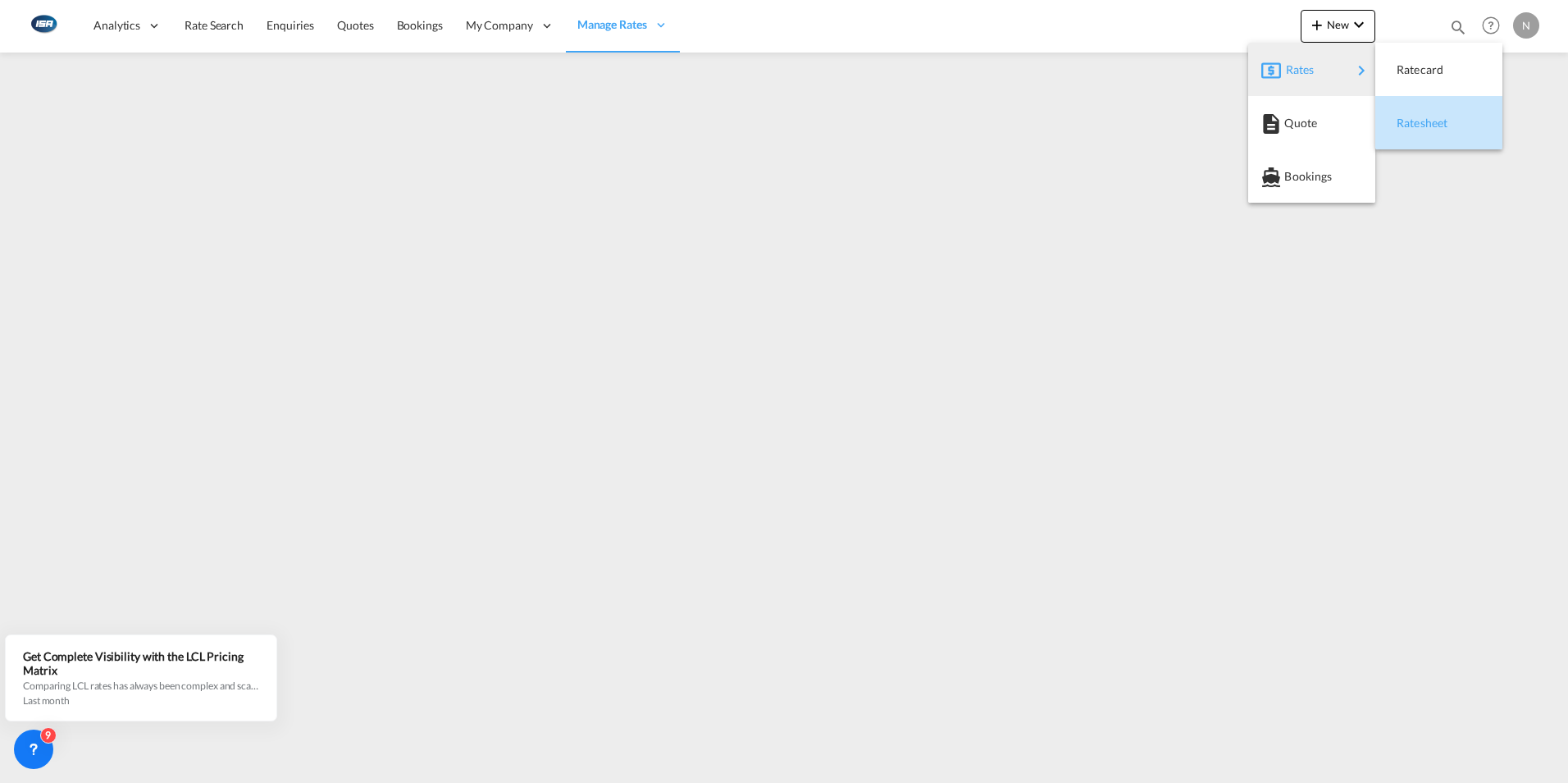
click at [1415, 124] on span "Ratesheet" at bounding box center [1405, 123] width 18 height 33
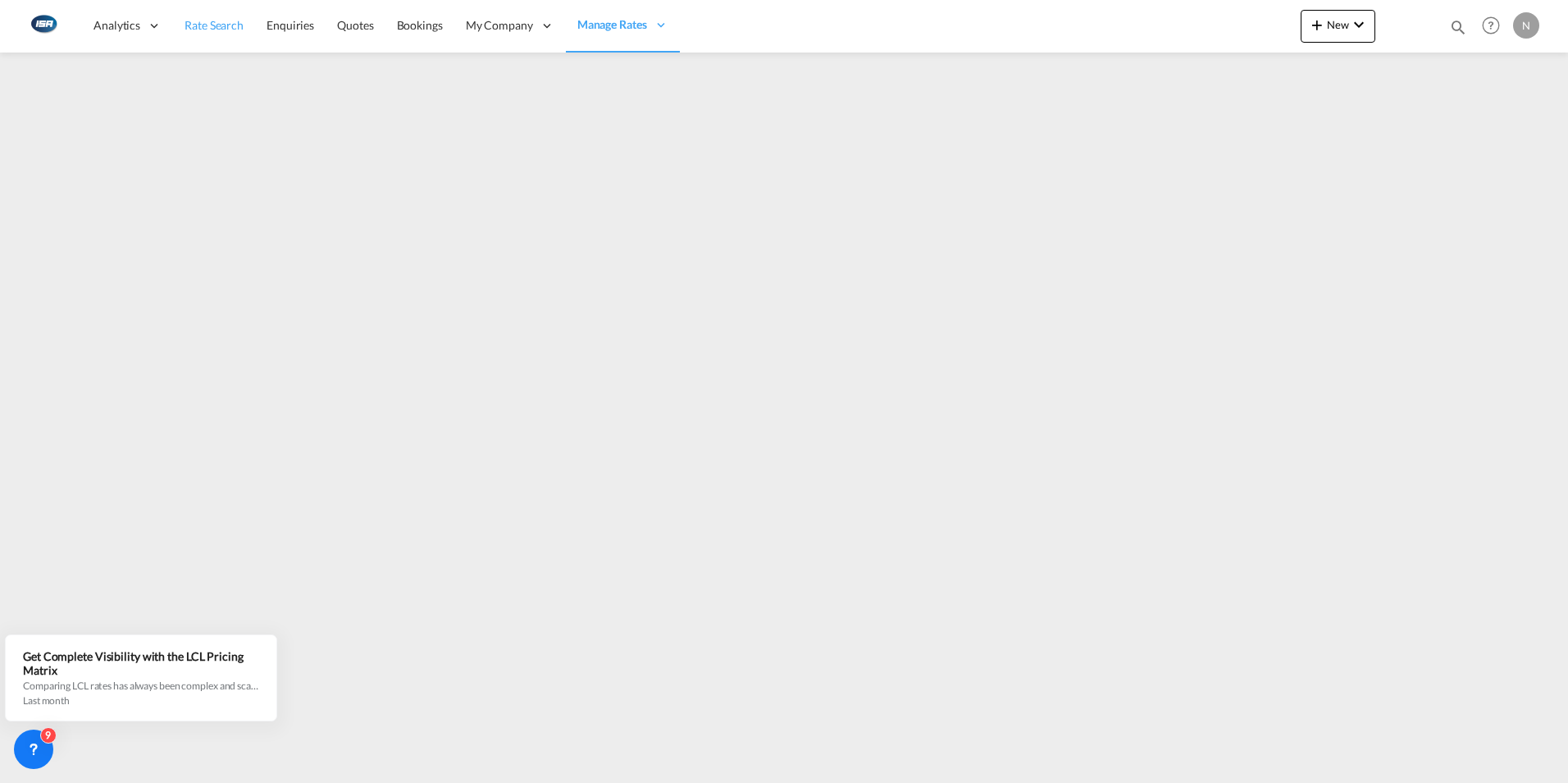
click at [210, 26] on span "Rate Search" at bounding box center [215, 25] width 59 height 14
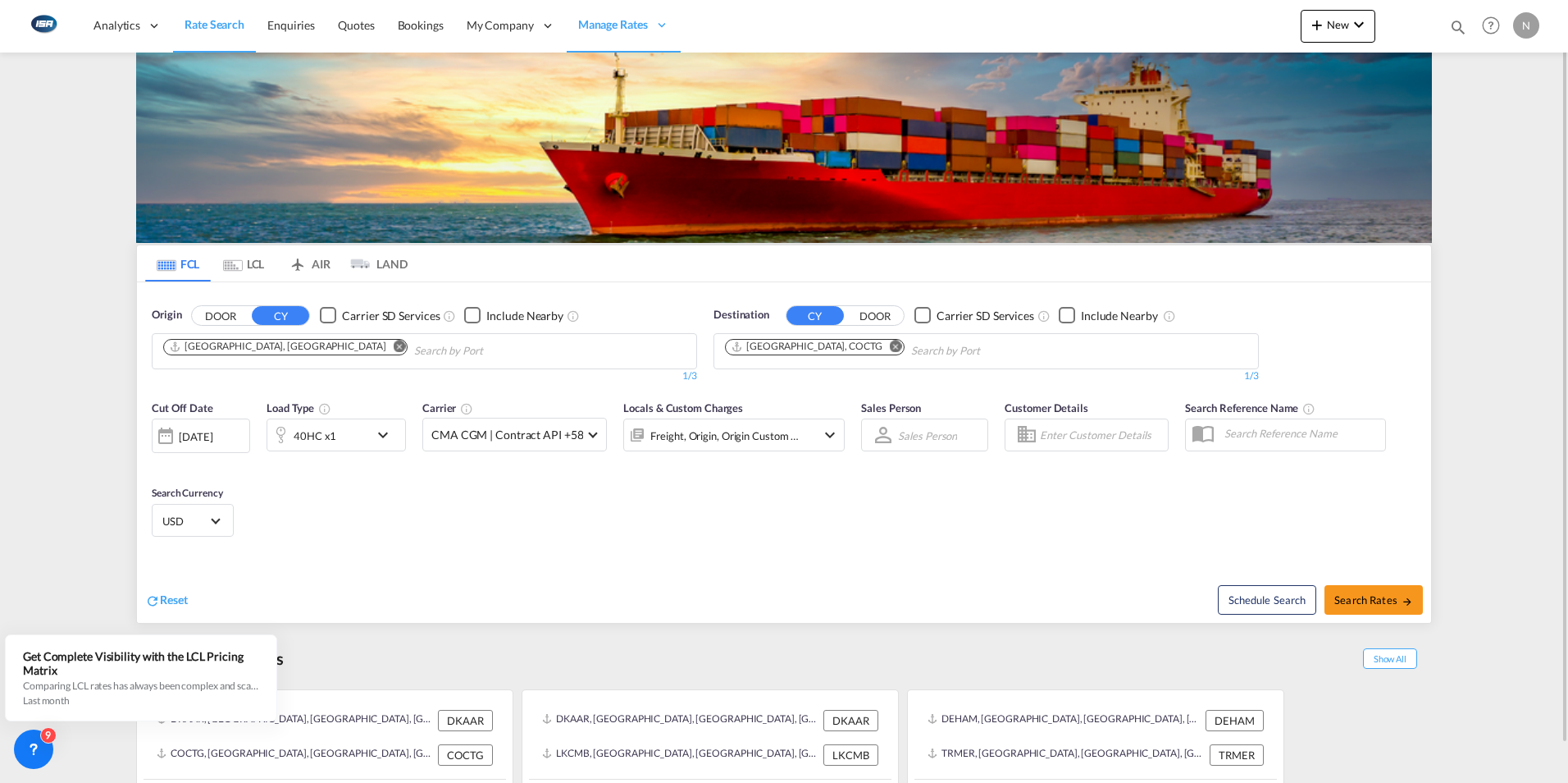
click at [850, 337] on md-chips-wrap "[GEOGRAPHIC_DATA], COCTG" at bounding box center [898, 349] width 351 height 31
click at [890, 342] on md-icon "Remove" at bounding box center [896, 345] width 12 height 12
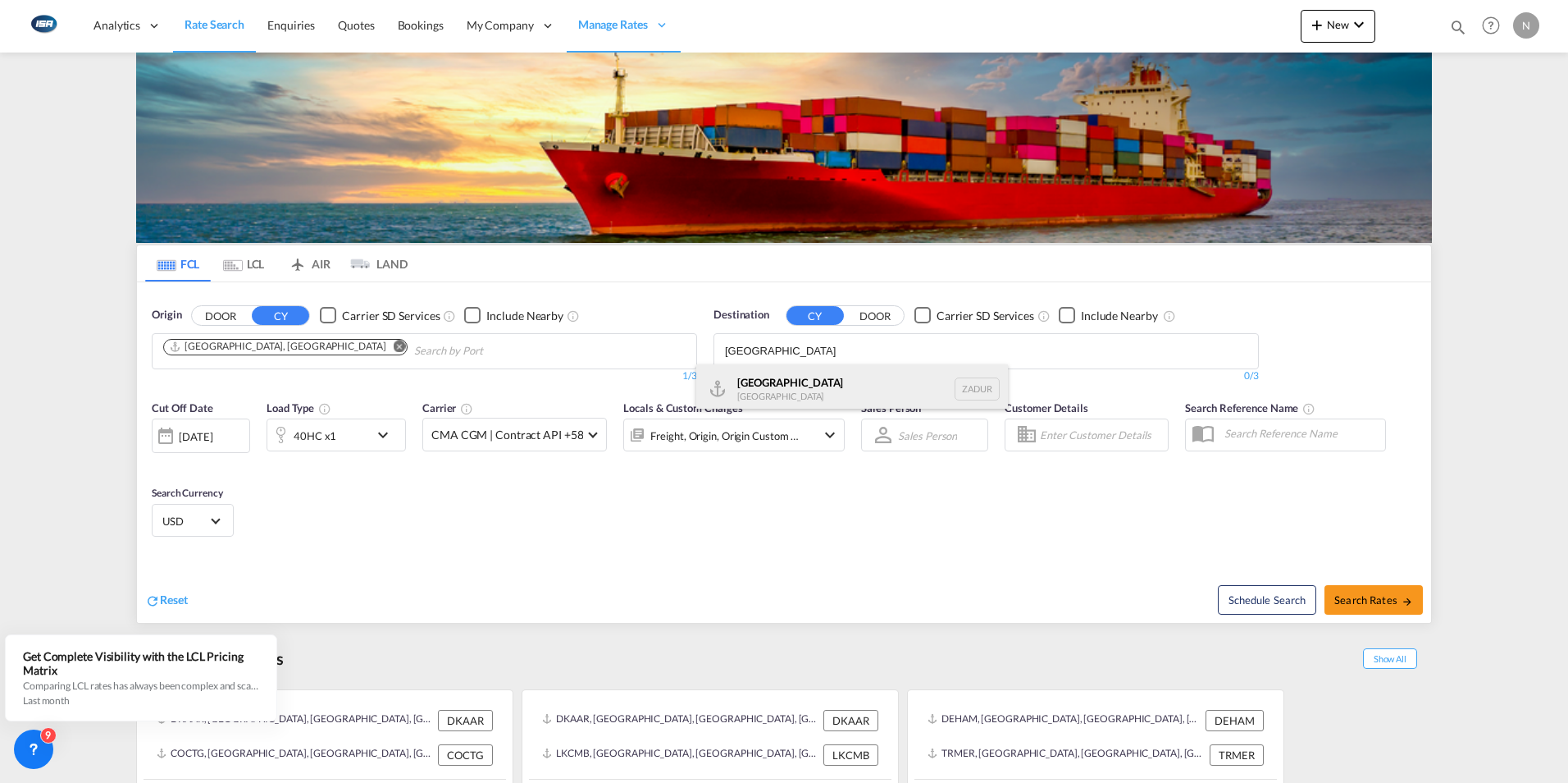
type input "[GEOGRAPHIC_DATA]"
click at [777, 388] on div "[GEOGRAPHIC_DATA] [GEOGRAPHIC_DATA] ZADUR" at bounding box center [852, 388] width 311 height 49
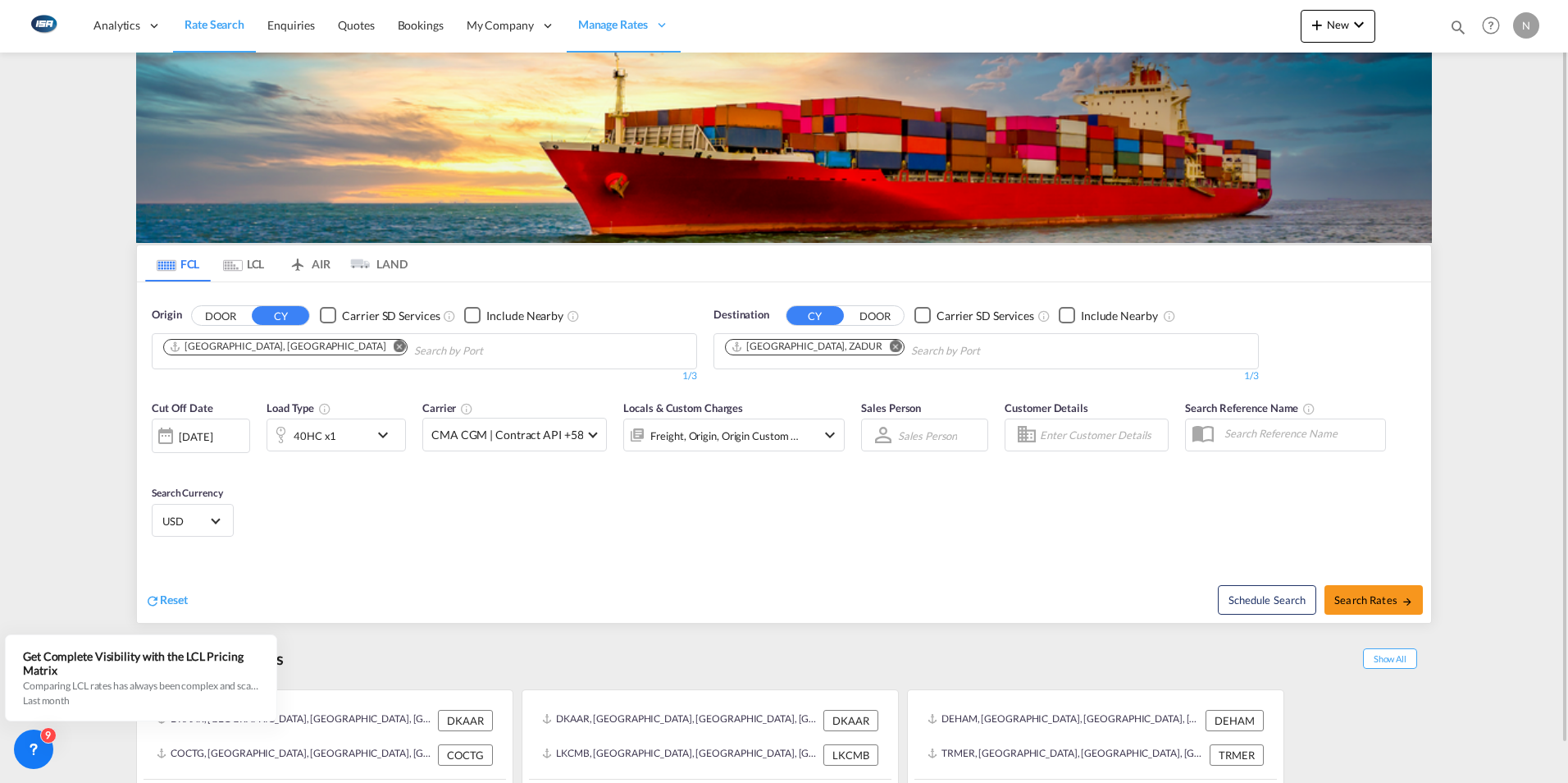
click at [829, 436] on md-icon "icon-chevron-down" at bounding box center [829, 434] width 20 height 20
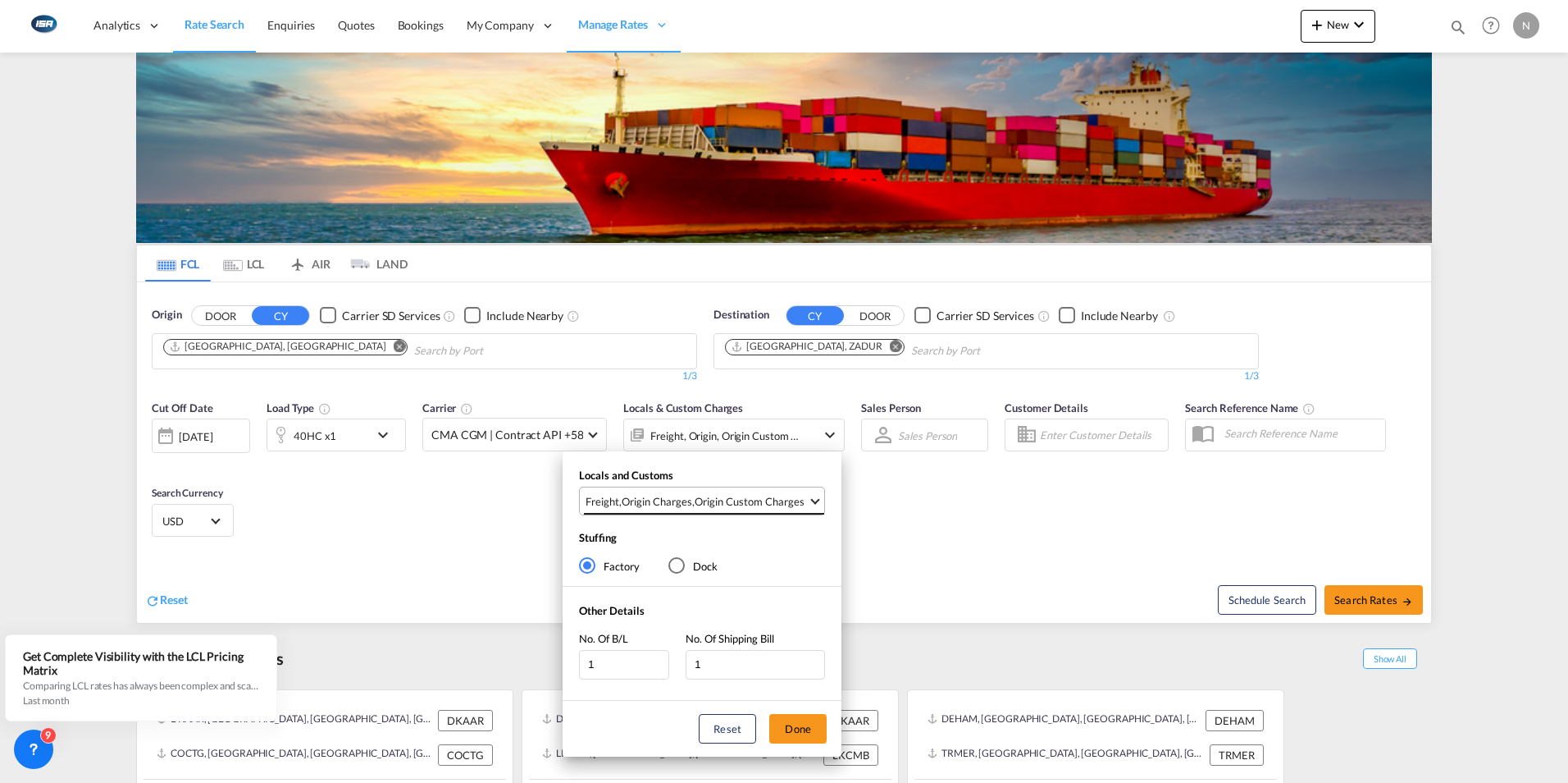
click at [818, 501] on md-select-value "Freight , Origin Charges , Origin Custom Charges" at bounding box center [704, 501] width 240 height 27
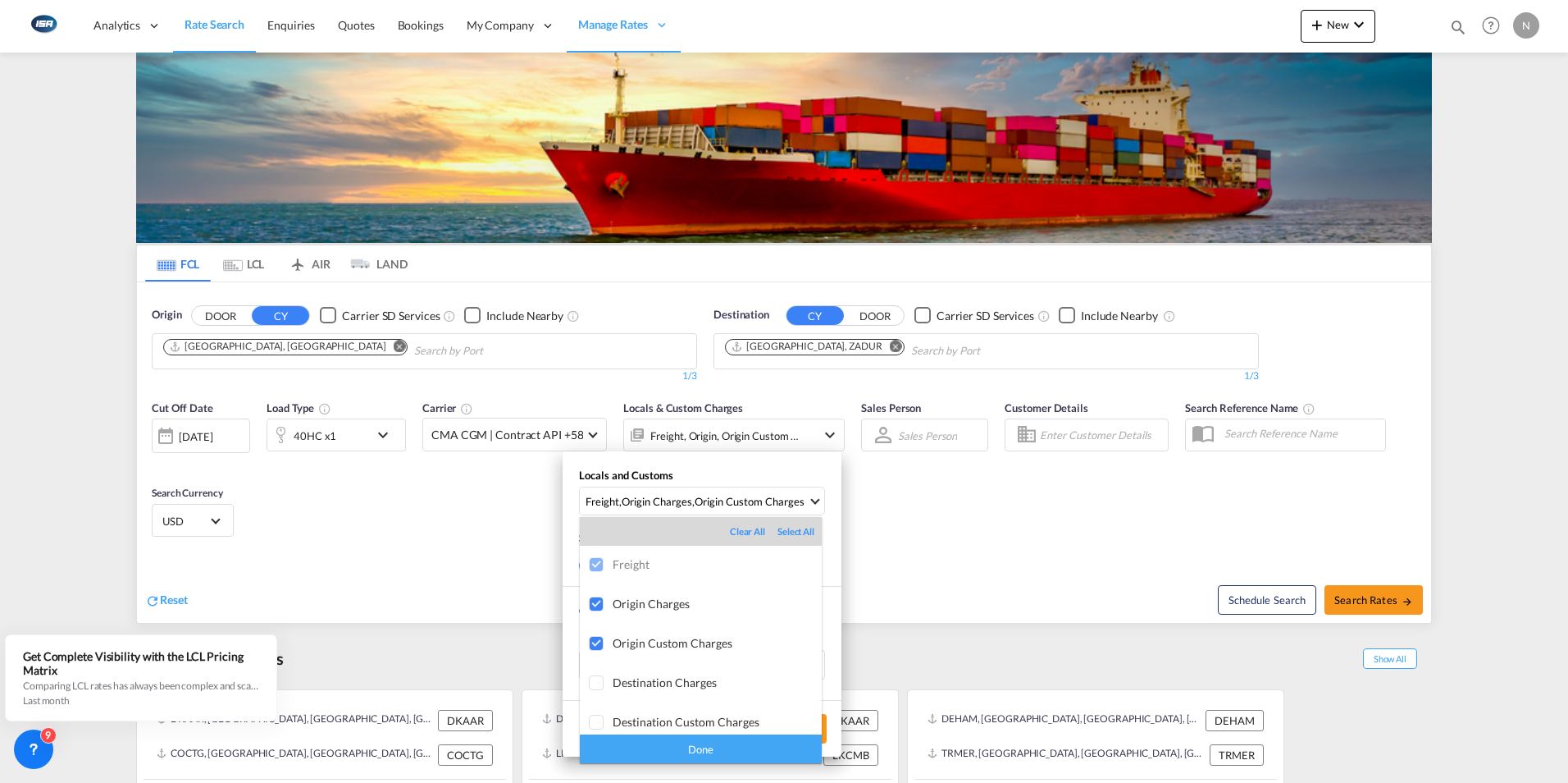
click at [691, 754] on div "Done" at bounding box center [700, 748] width 242 height 29
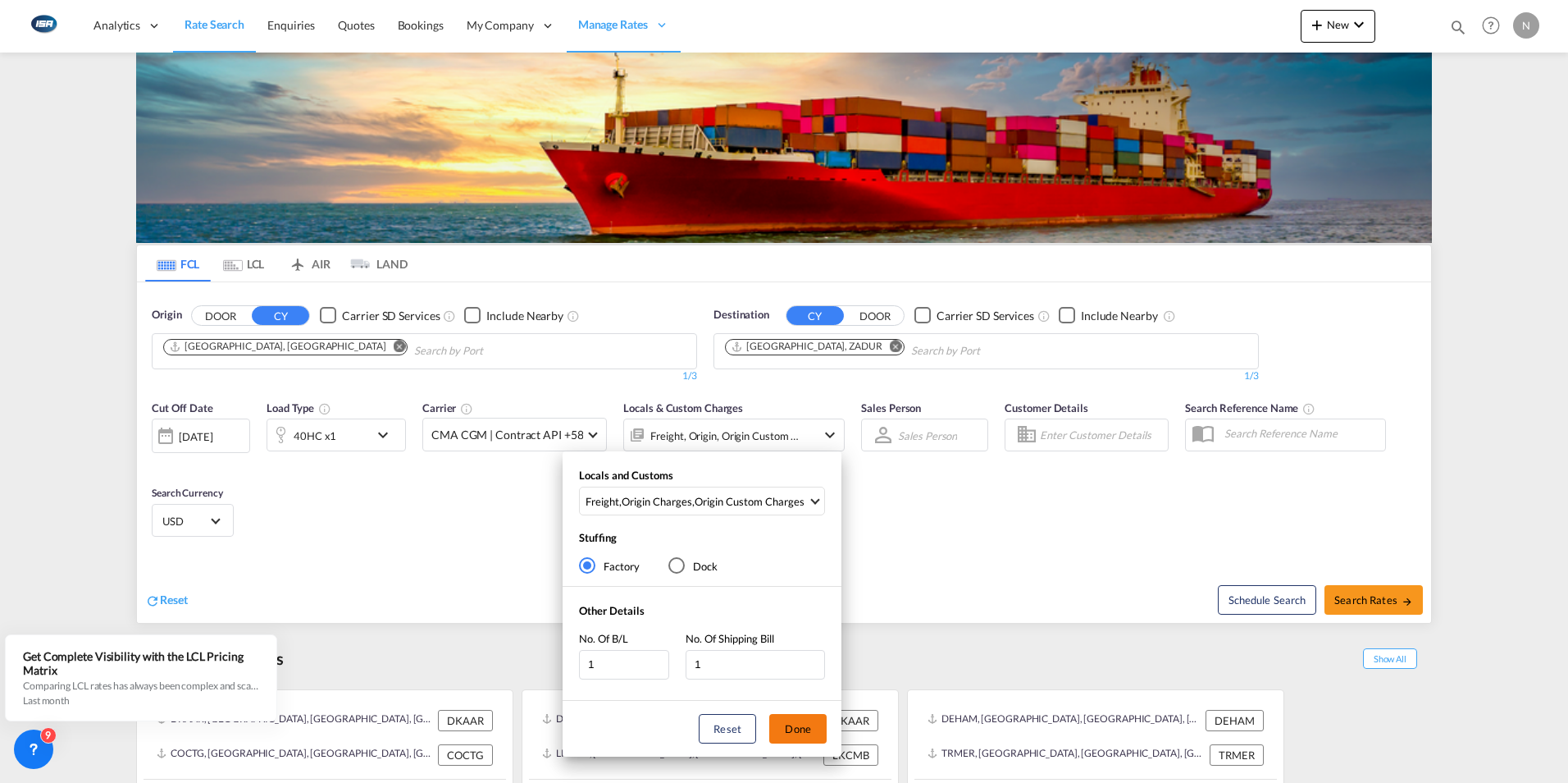
click at [790, 734] on button "Done" at bounding box center [798, 728] width 57 height 30
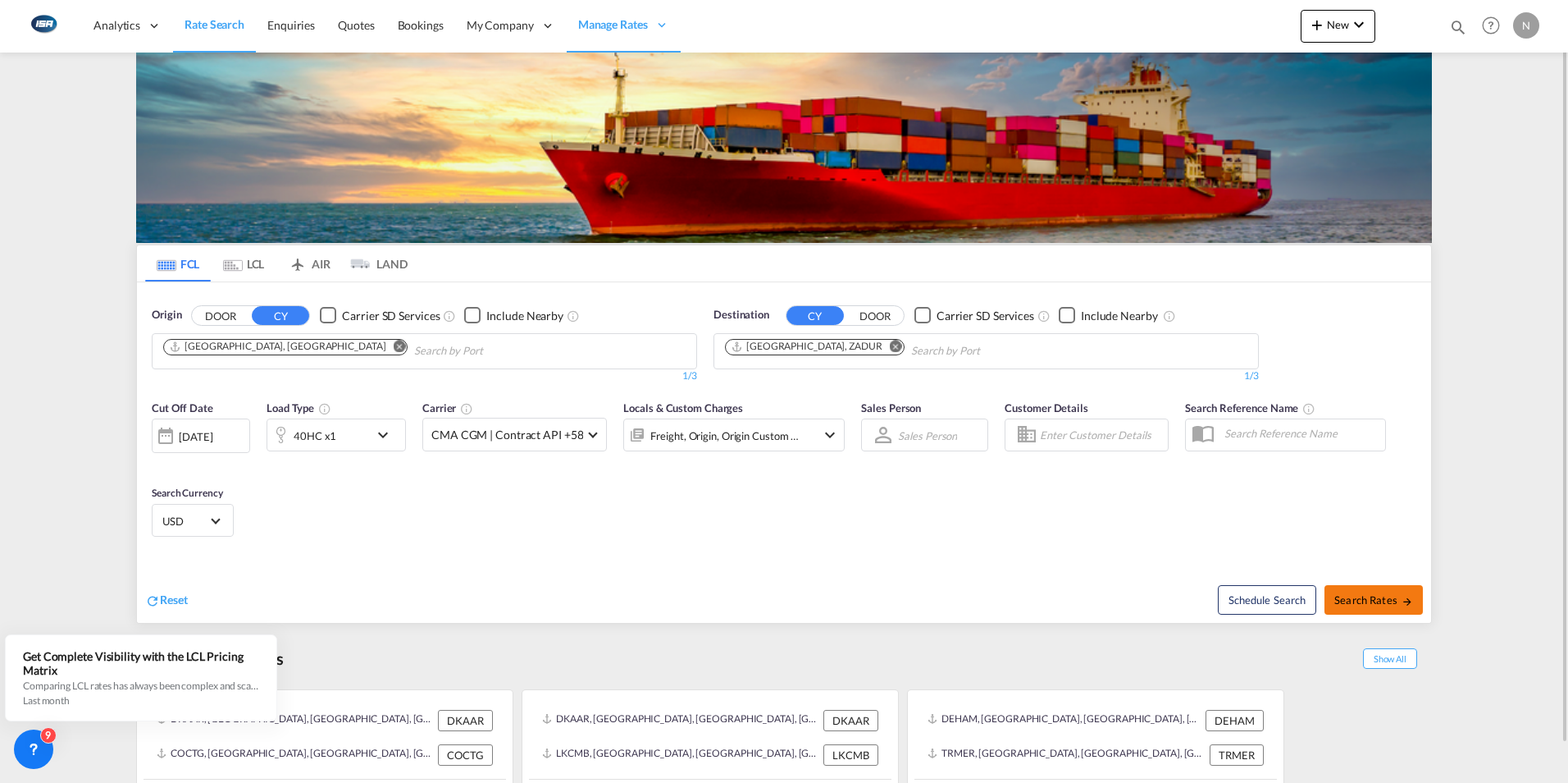
click at [1369, 603] on span "Search Rates" at bounding box center [1374, 600] width 79 height 13
type input "DKAAR to ZADUR / [DATE]"
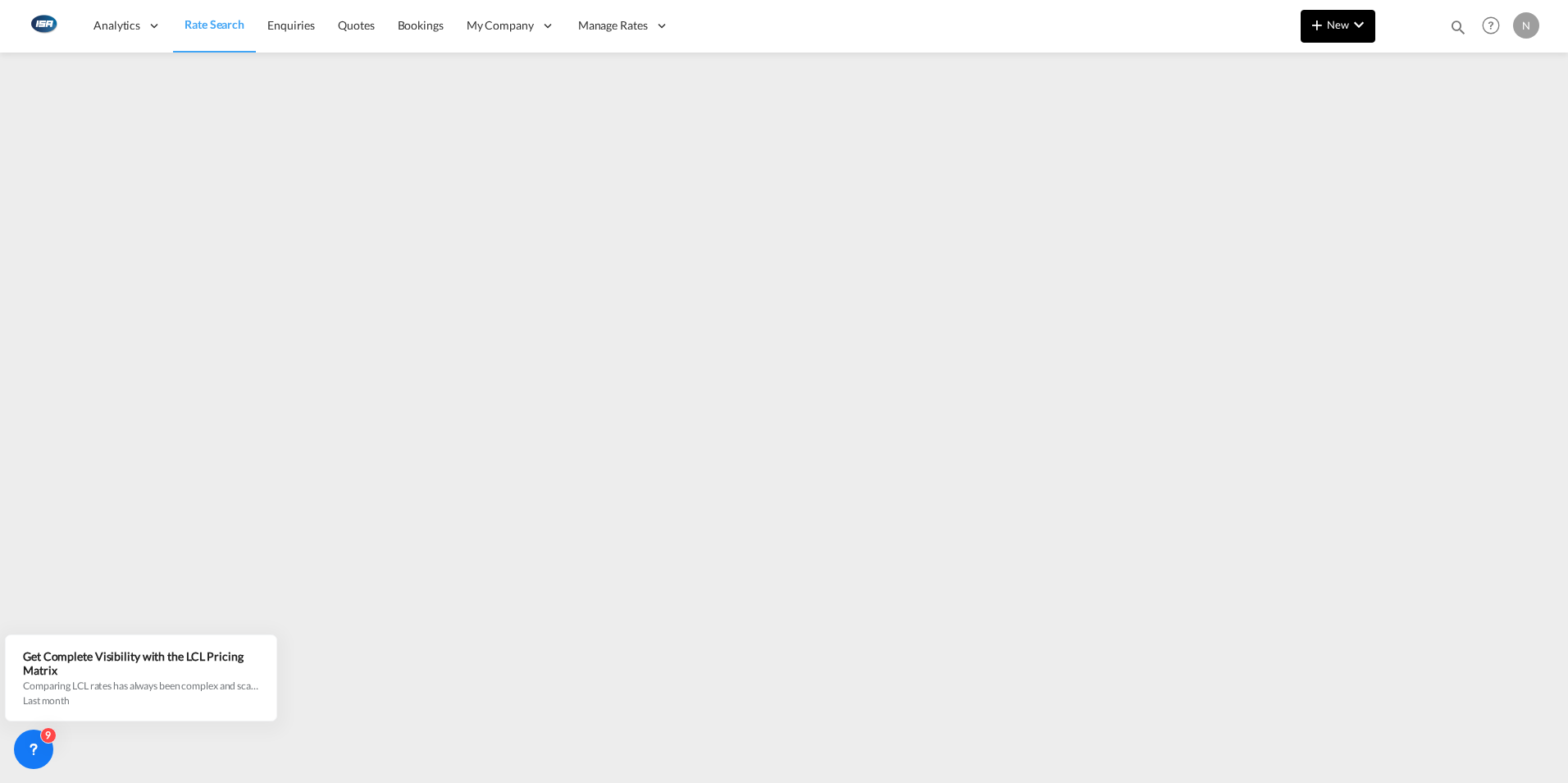
click at [1354, 26] on md-icon "icon-chevron-down" at bounding box center [1358, 24] width 20 height 20
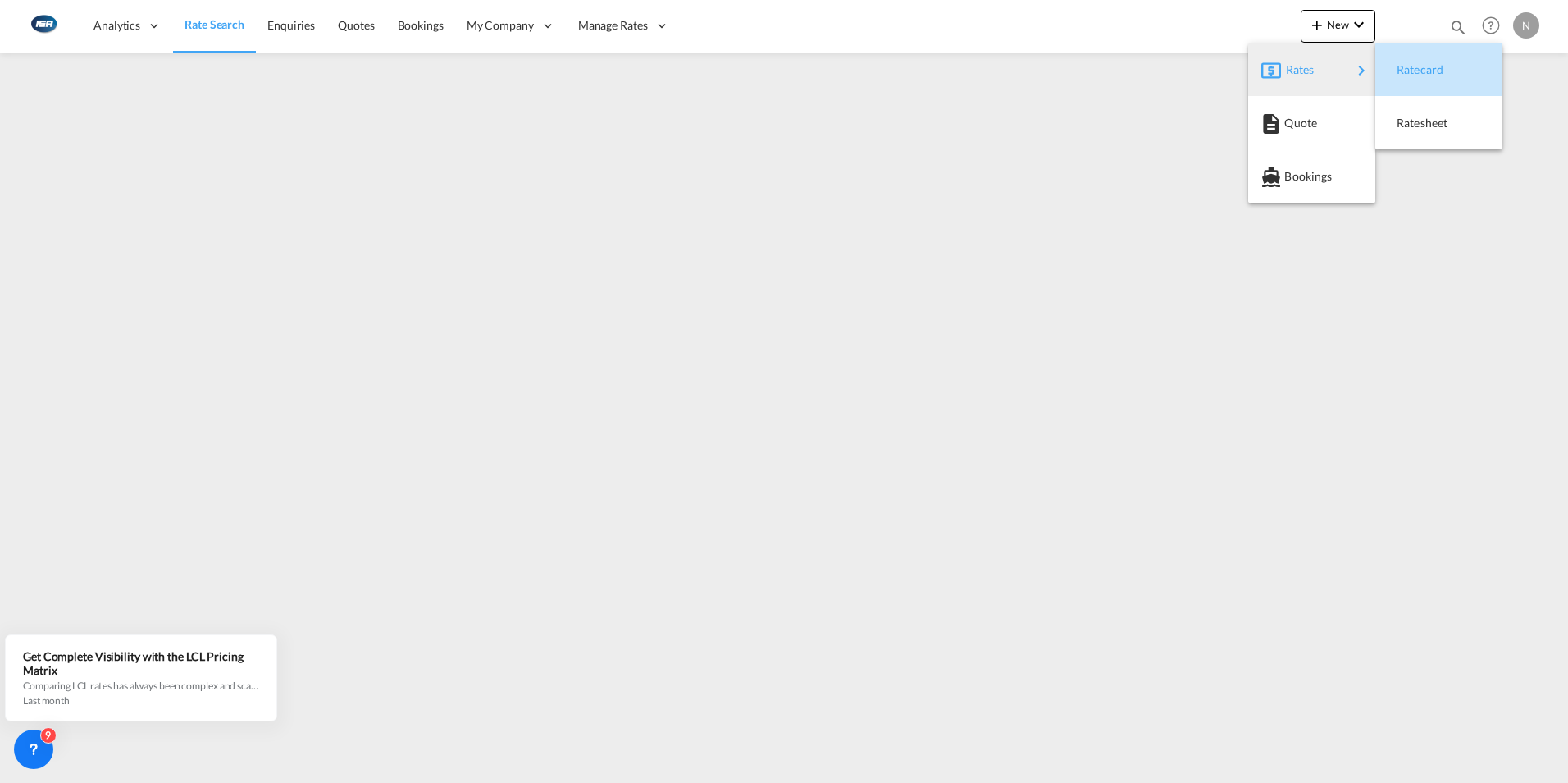
click at [1415, 76] on span "Ratecard" at bounding box center [1405, 70] width 18 height 33
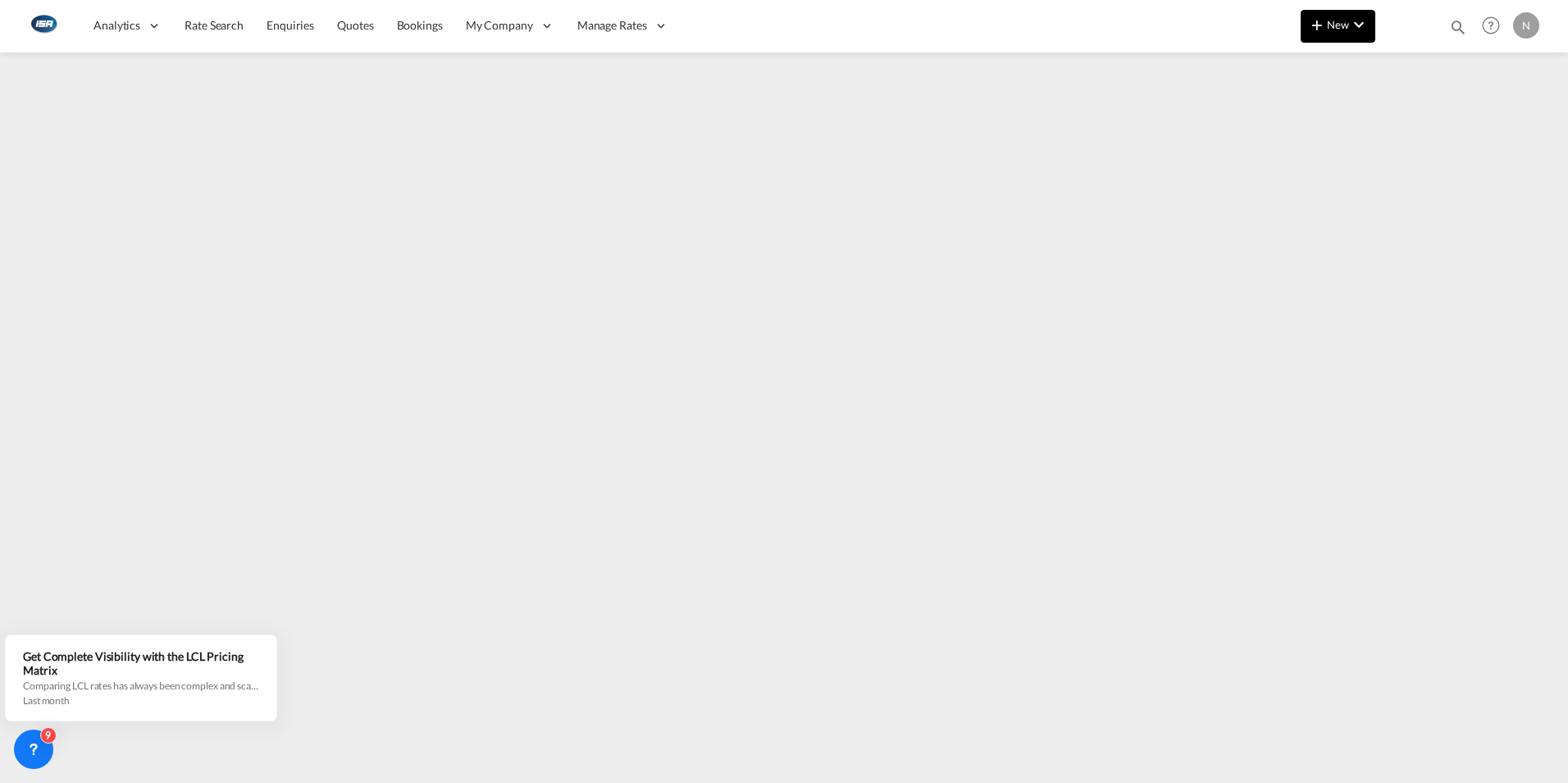
click at [1367, 33] on md-icon "icon-chevron-down" at bounding box center [1358, 24] width 20 height 20
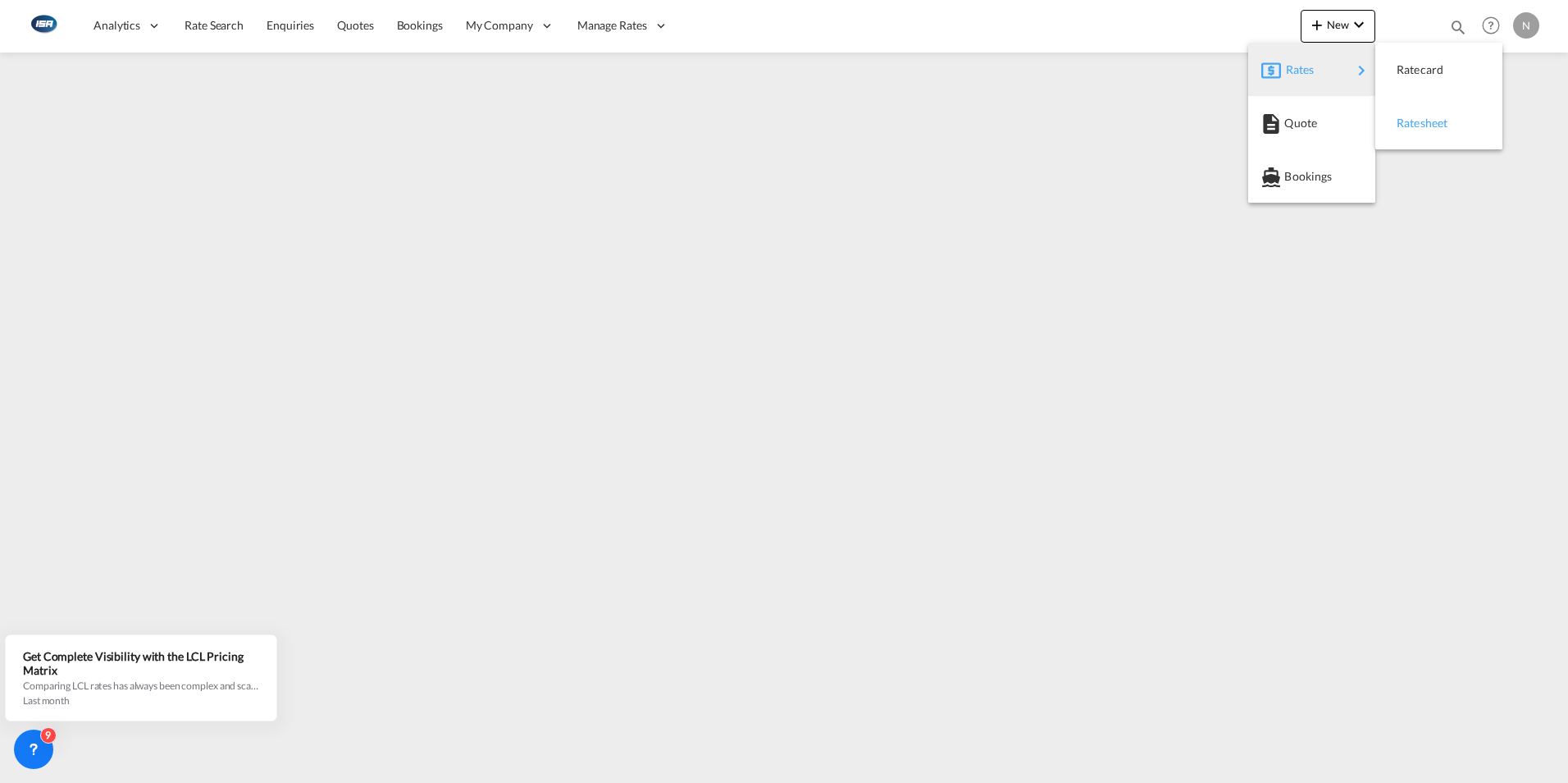
click at [1415, 126] on span "Ratesheet" at bounding box center [1405, 123] width 18 height 33
